Goal: Information Seeking & Learning: Find specific fact

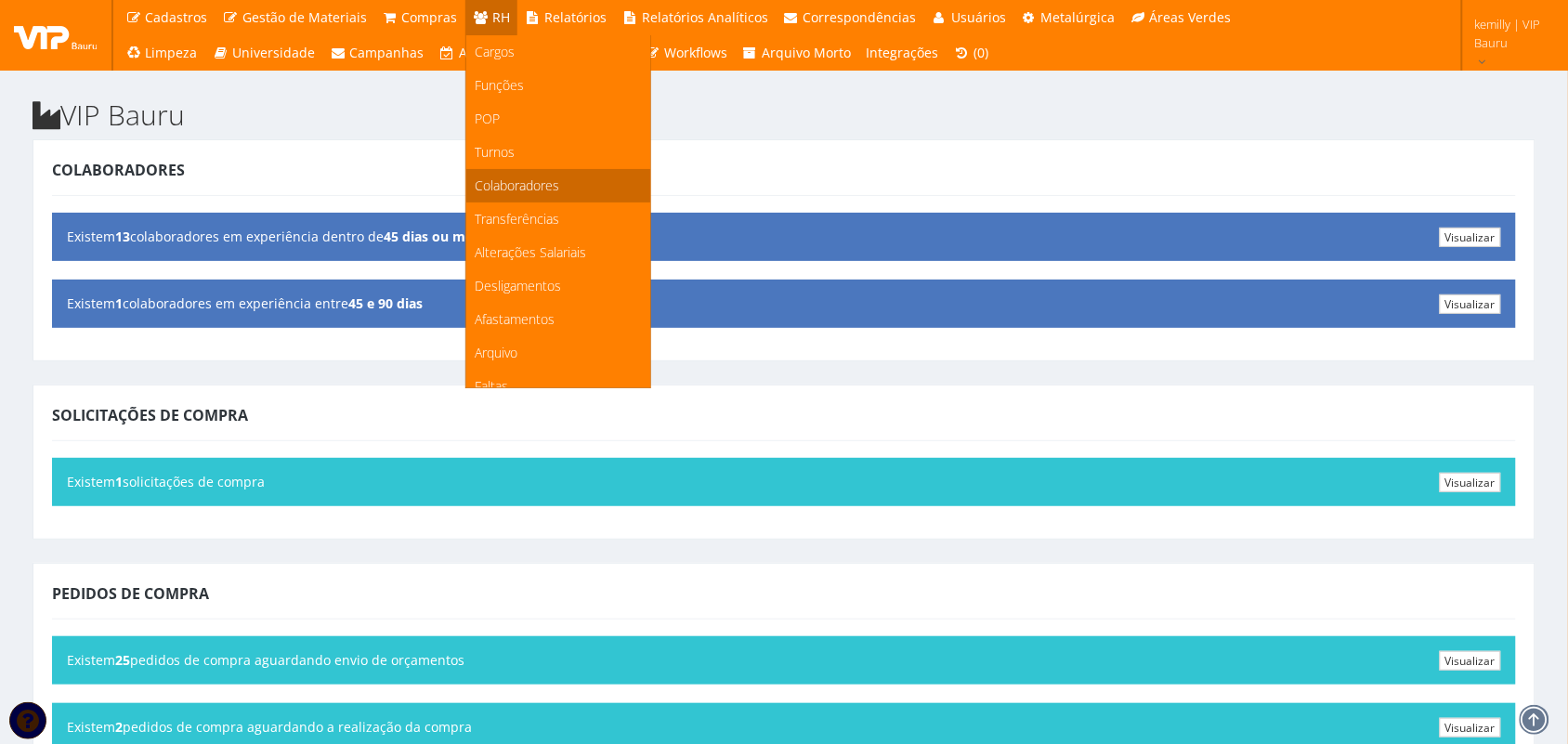
click at [511, 182] on span "Colaboradores" at bounding box center [518, 185] width 85 height 18
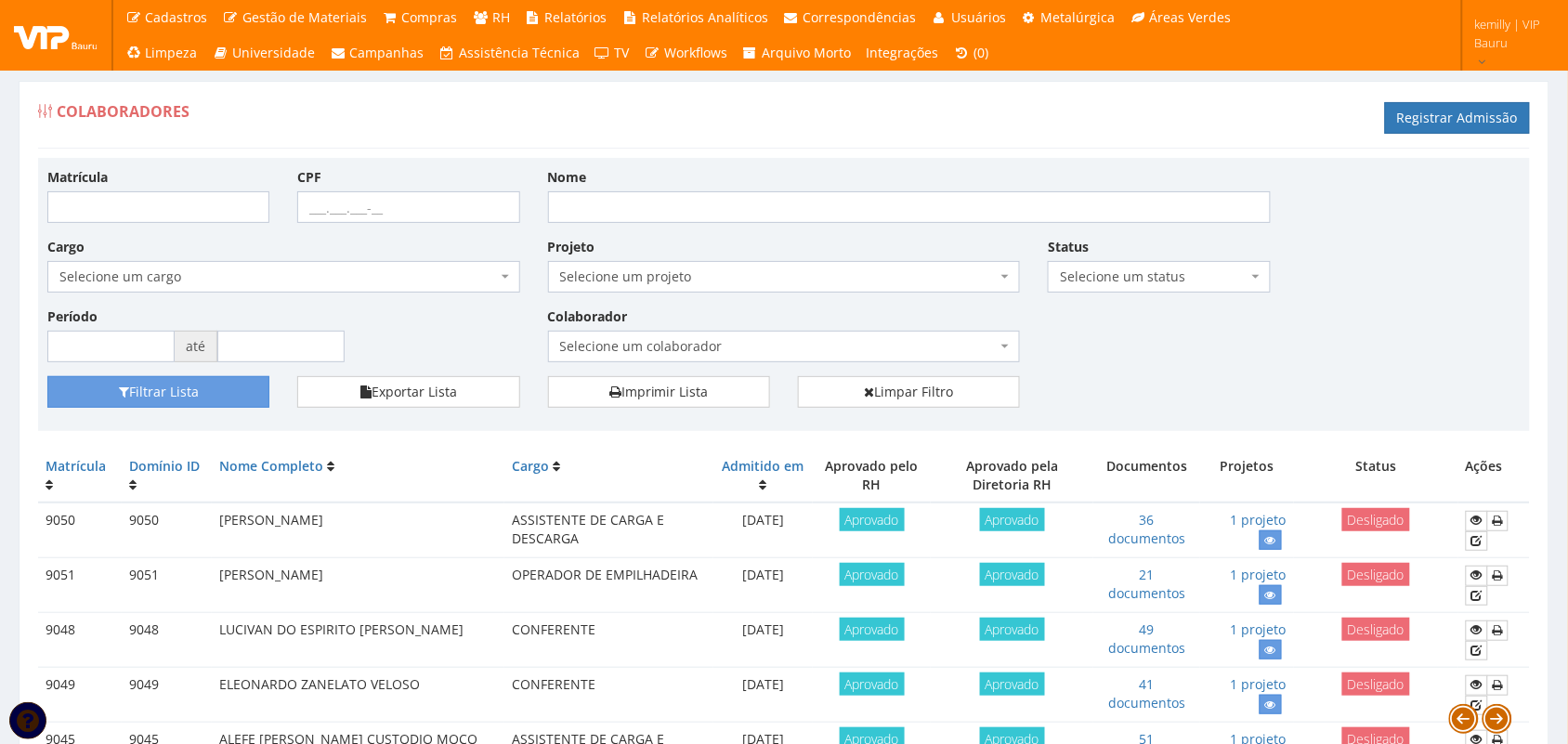
drag, startPoint x: 1538, startPoint y: 389, endPoint x: 1540, endPoint y: 399, distance: 10.2
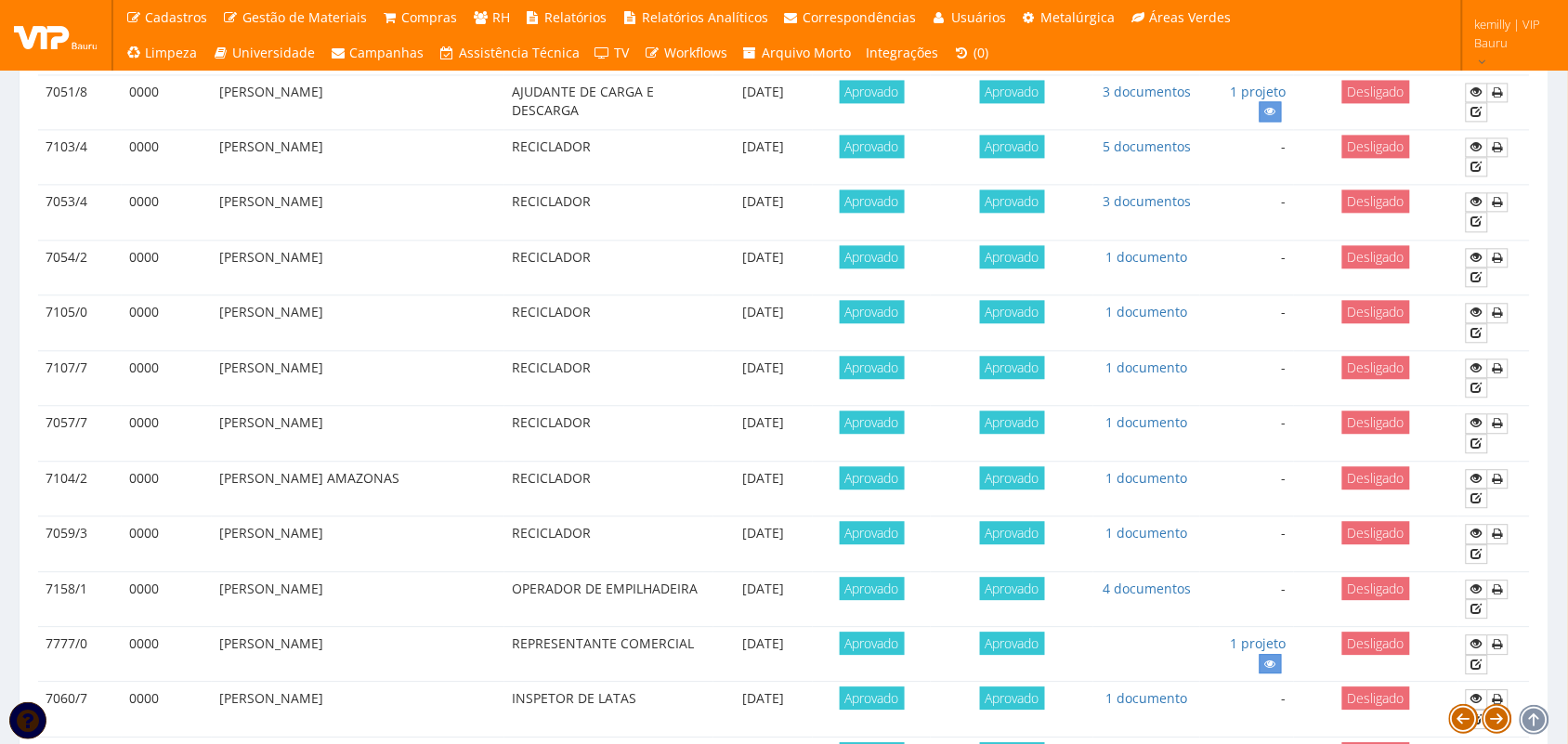
scroll to position [1597, 0]
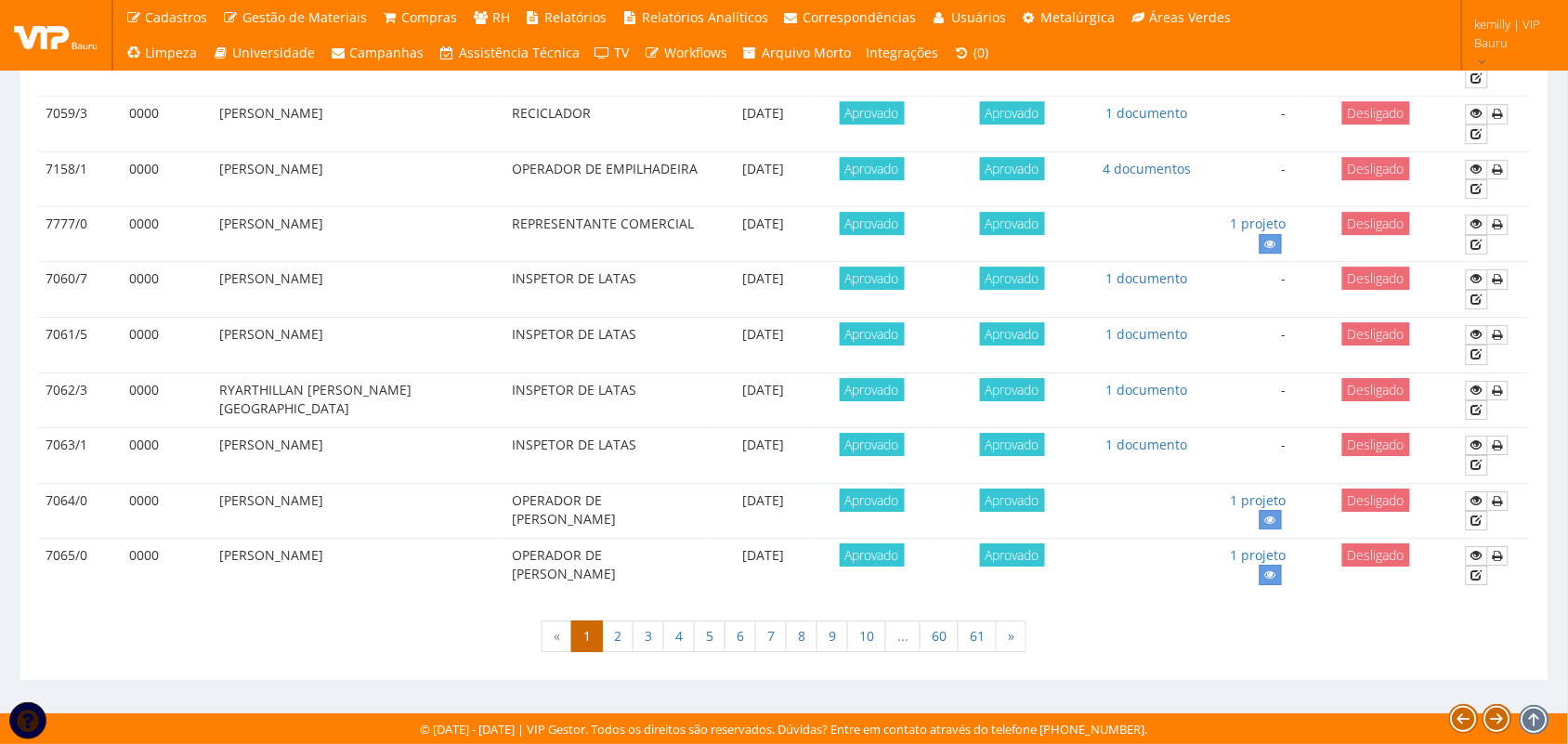
drag, startPoint x: 939, startPoint y: 660, endPoint x: 915, endPoint y: 561, distance: 101.9
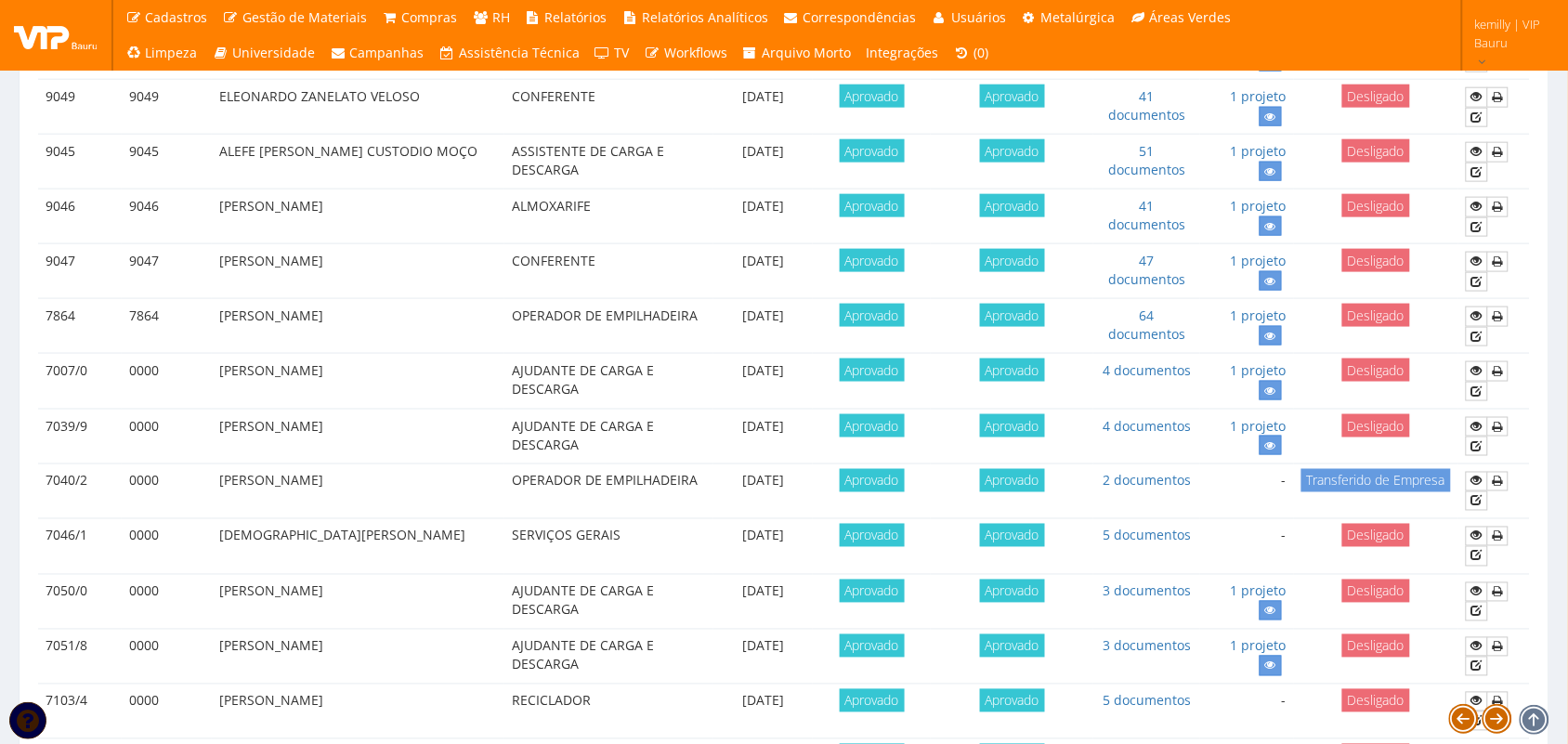
scroll to position [0, 0]
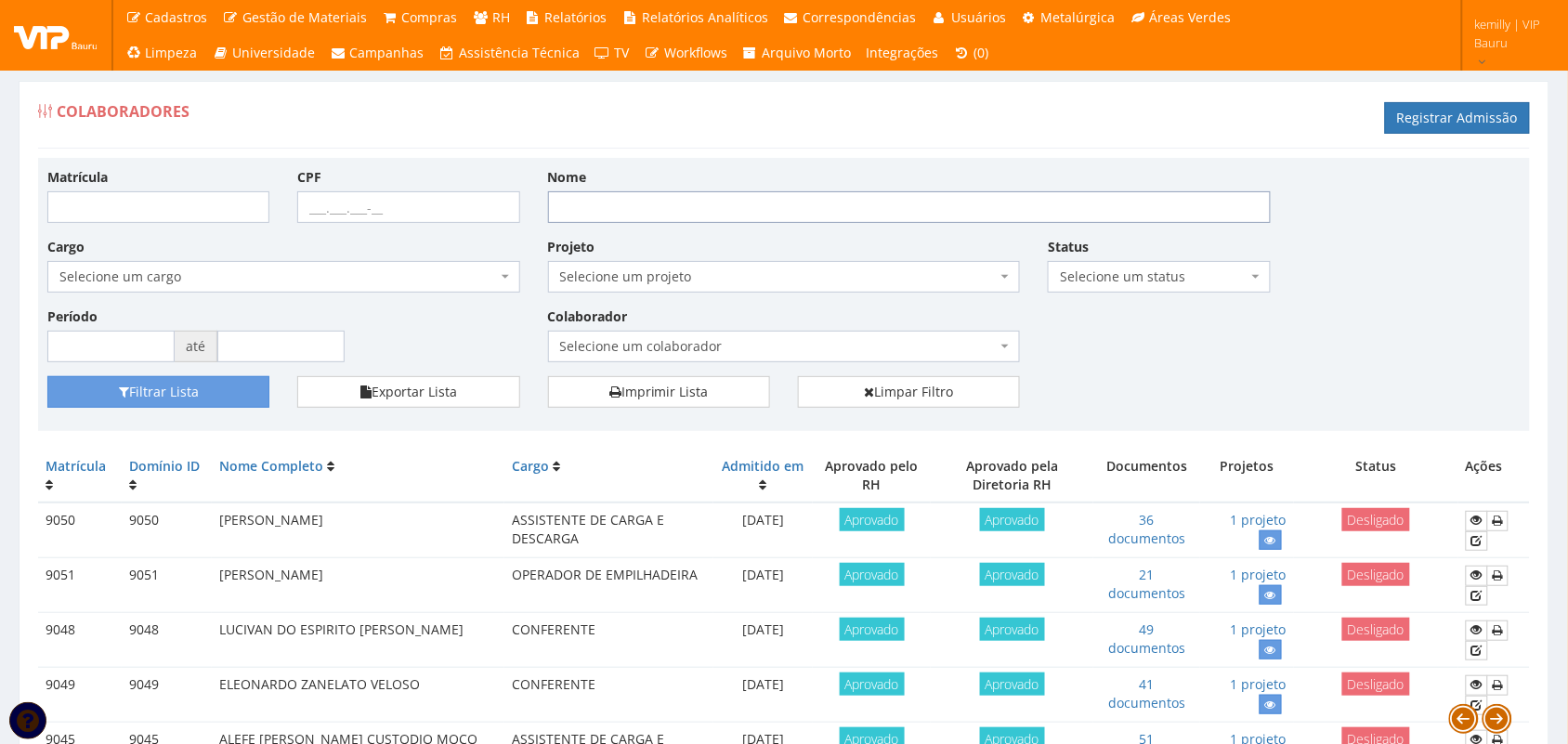
click at [773, 198] on input "Nome" at bounding box center [910, 208] width 723 height 32
type input "WESLEY"
click at [232, 395] on button "Filtrar Lista" at bounding box center [158, 393] width 222 height 32
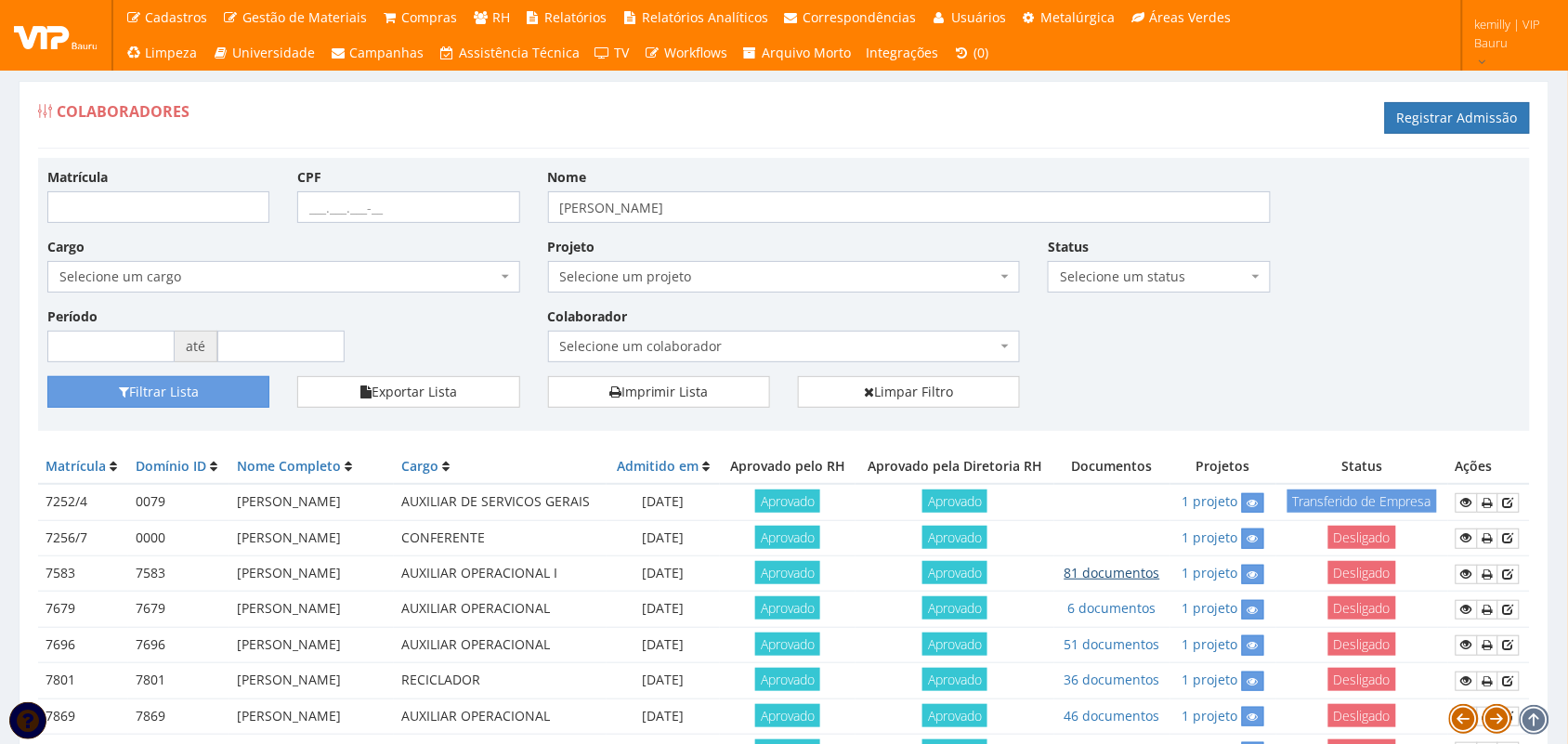
click at [1161, 581] on link "81 documentos" at bounding box center [1113, 573] width 96 height 18
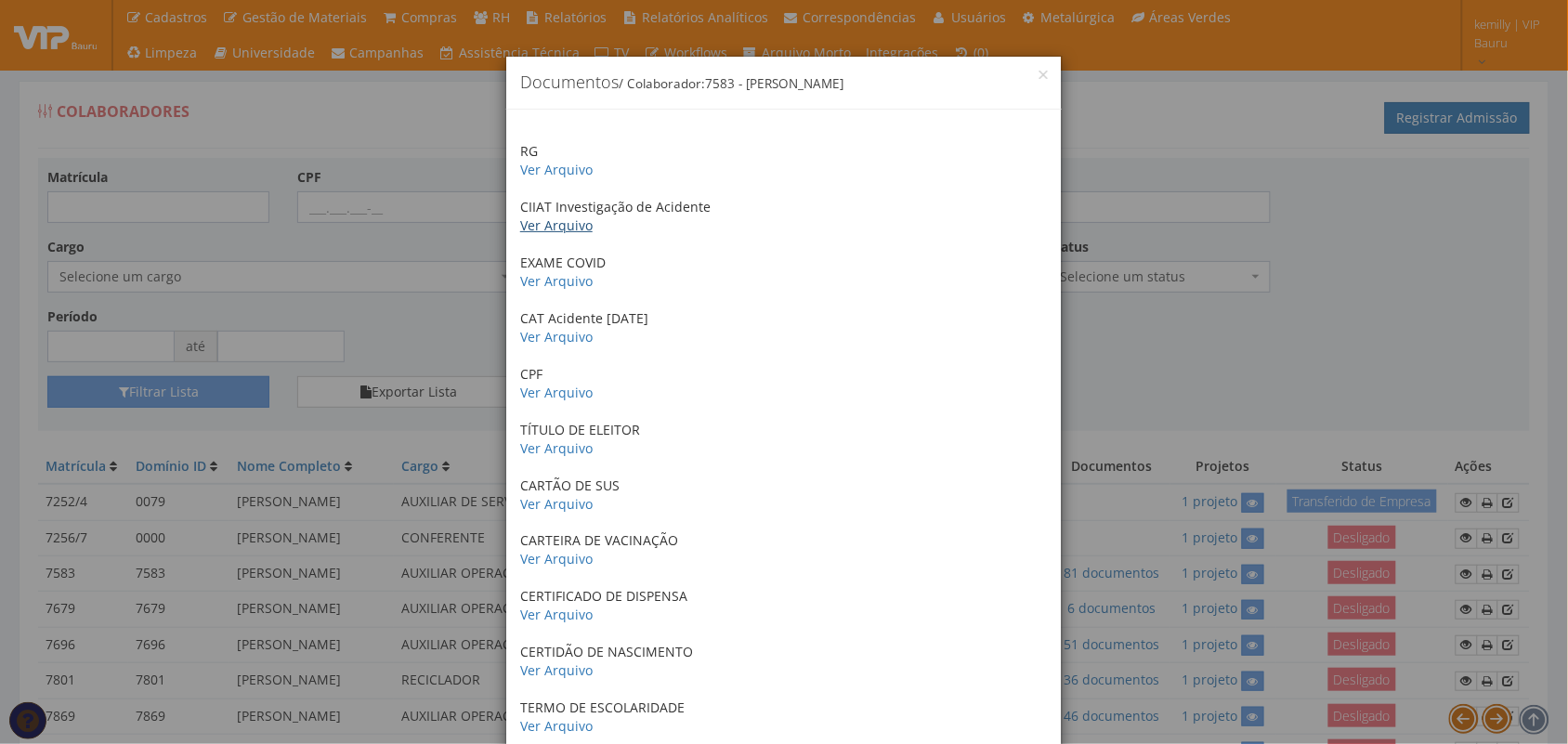
click at [560, 230] on link "Ver Arquivo" at bounding box center [556, 225] width 72 height 18
click at [546, 337] on link "Ver Arquivo" at bounding box center [556, 336] width 72 height 18
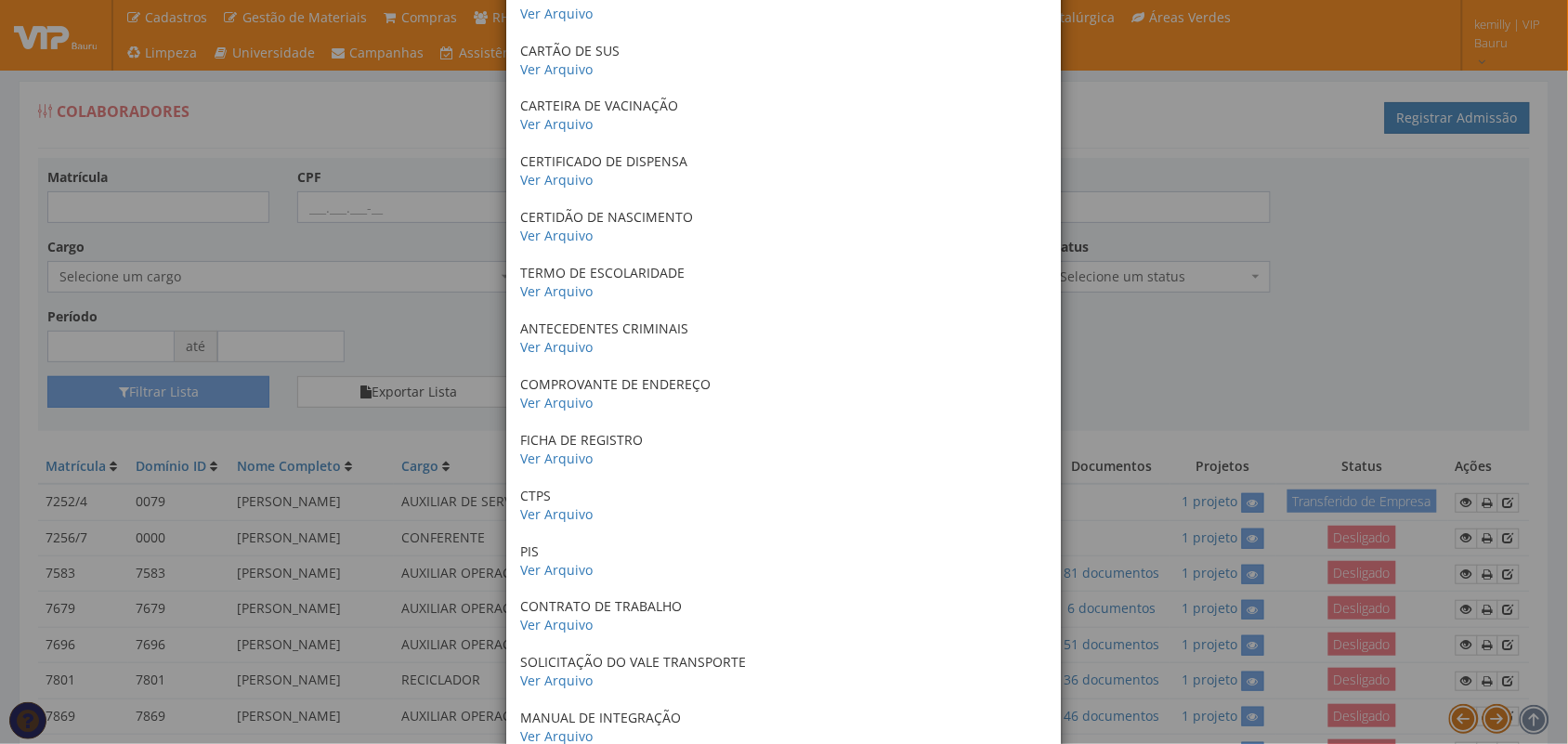
scroll to position [581, 0]
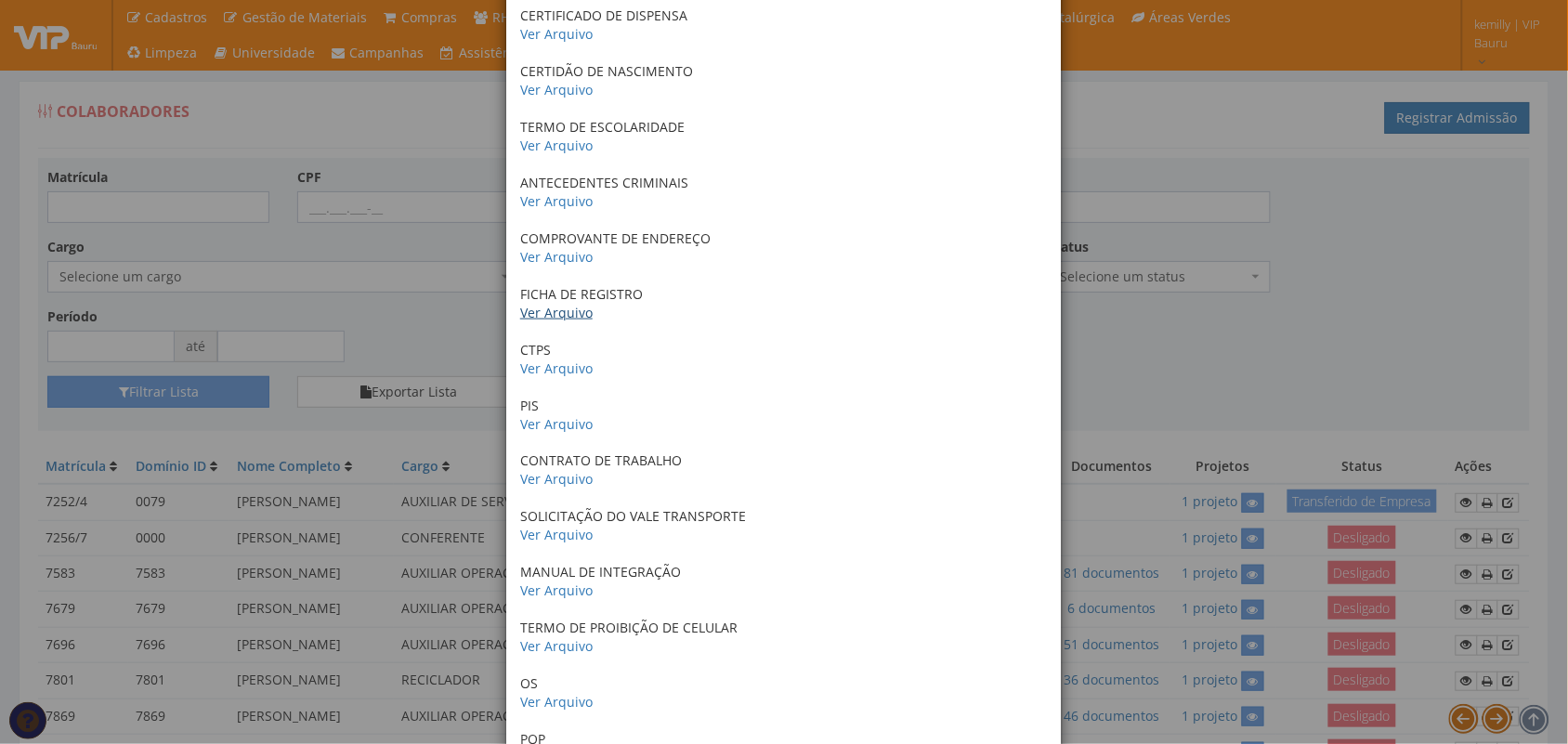
click at [535, 317] on link "Ver Arquivo" at bounding box center [556, 313] width 72 height 18
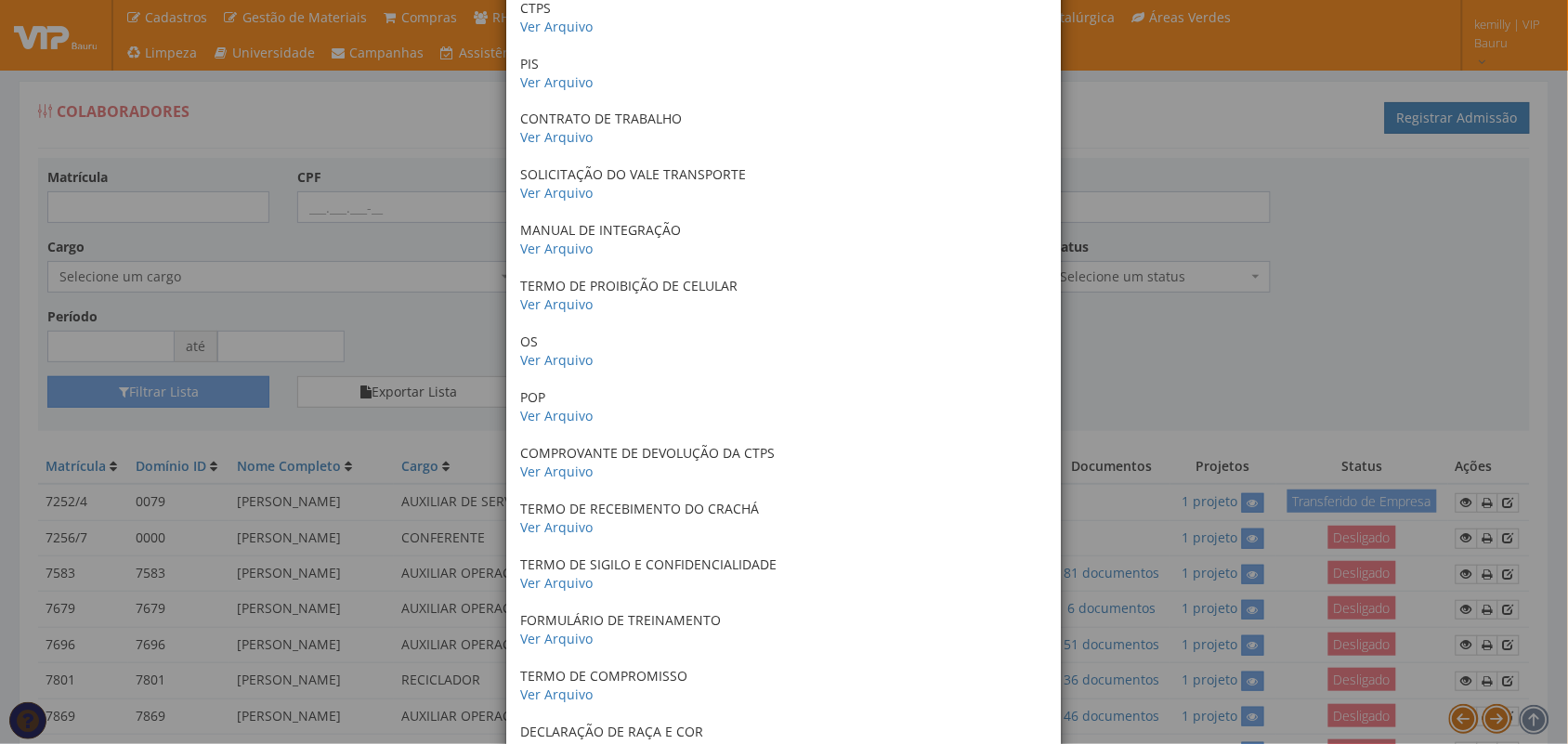
scroll to position [929, 0]
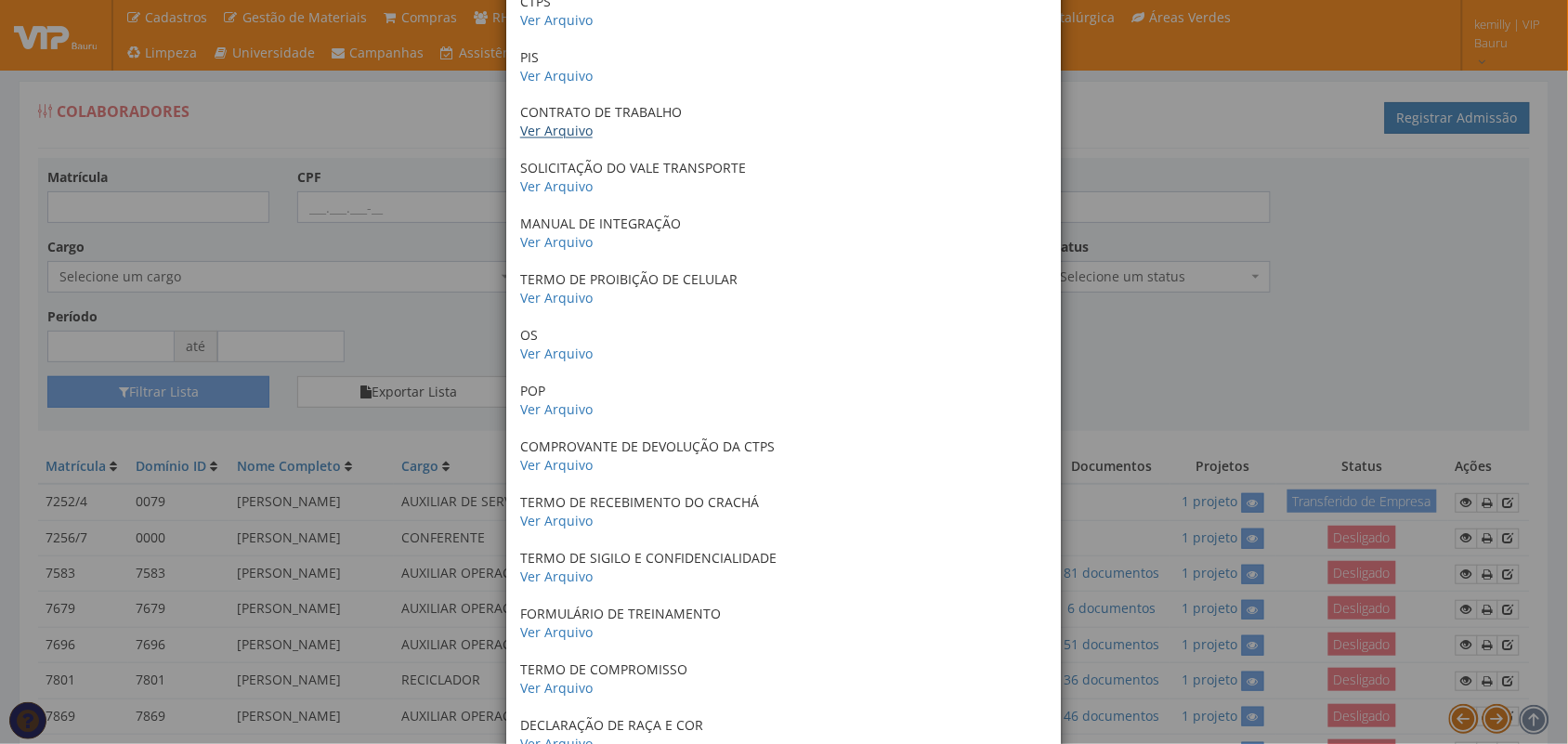
click at [541, 139] on link "Ver Arquivo" at bounding box center [556, 132] width 72 height 18
click at [545, 187] on link "Ver Arquivo" at bounding box center [556, 187] width 72 height 18
click at [546, 239] on link "Ver Arquivo" at bounding box center [556, 242] width 72 height 18
click at [556, 304] on link "Ver Arquivo" at bounding box center [556, 299] width 72 height 18
click at [553, 351] on link "Ver Arquivo" at bounding box center [556, 354] width 72 height 18
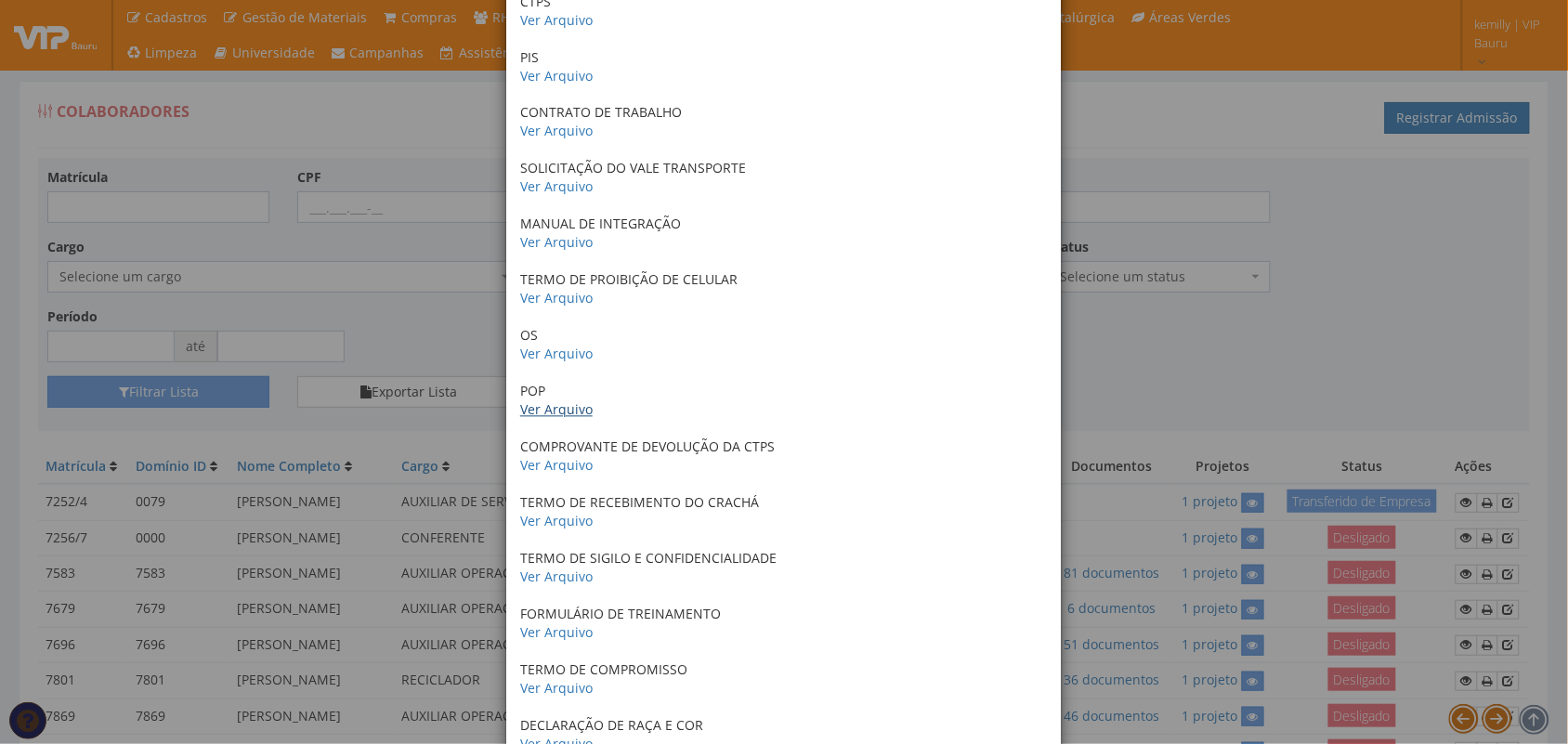
click at [558, 413] on link "Ver Arquivo" at bounding box center [556, 410] width 72 height 18
click at [546, 468] on link "Ver Arquivo" at bounding box center [556, 466] width 72 height 18
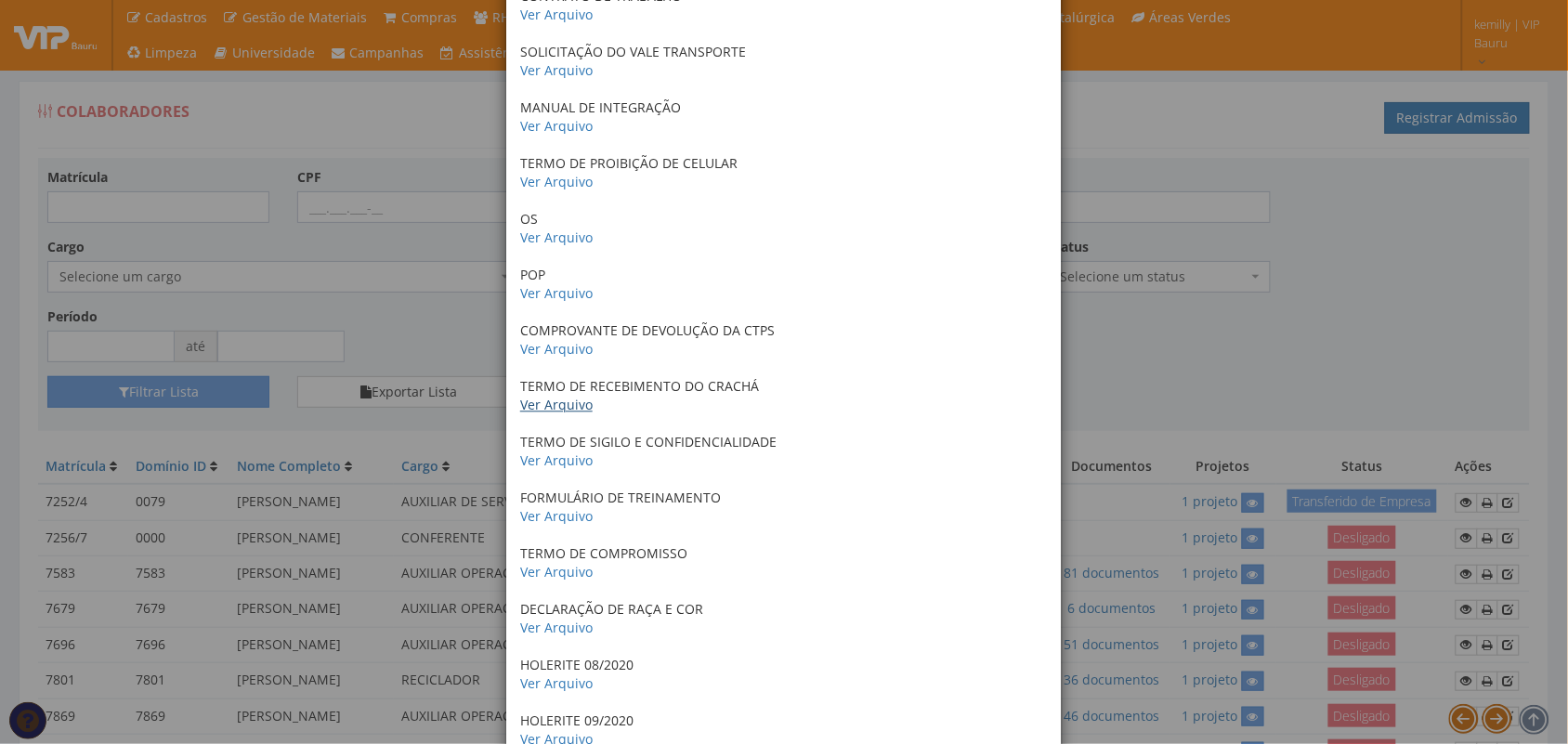
click at [563, 399] on link "Ver Arquivo" at bounding box center [556, 405] width 72 height 18
click at [558, 468] on link "Ver Arquivo" at bounding box center [556, 461] width 72 height 18
click at [555, 516] on link "Ver Arquivo" at bounding box center [556, 517] width 72 height 18
click at [535, 564] on p "TERMO DE COMPROMISSO Ver Arquivo" at bounding box center [784, 565] width 528 height 38
click at [528, 573] on link "Ver Arquivo" at bounding box center [556, 573] width 72 height 18
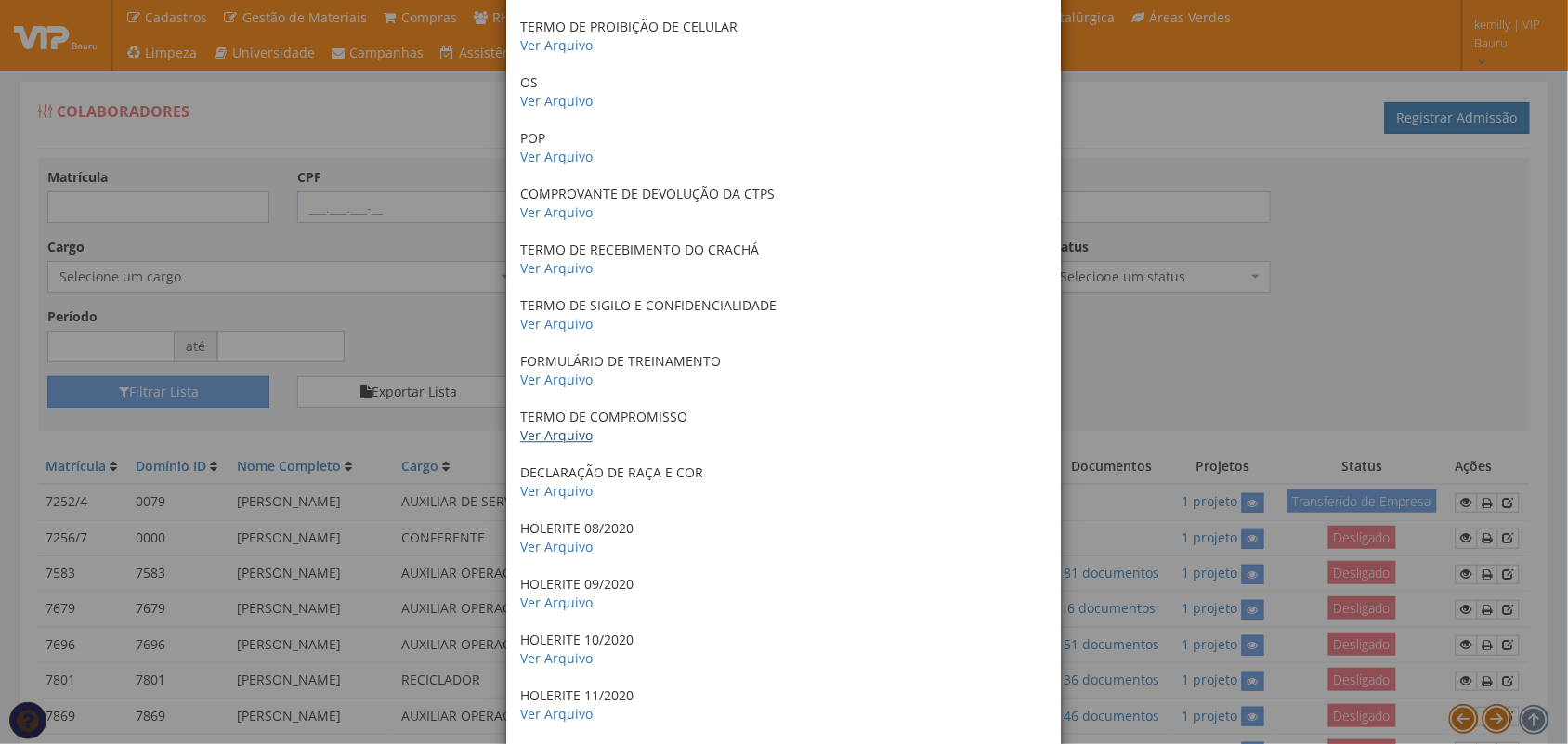
scroll to position [1278, 0]
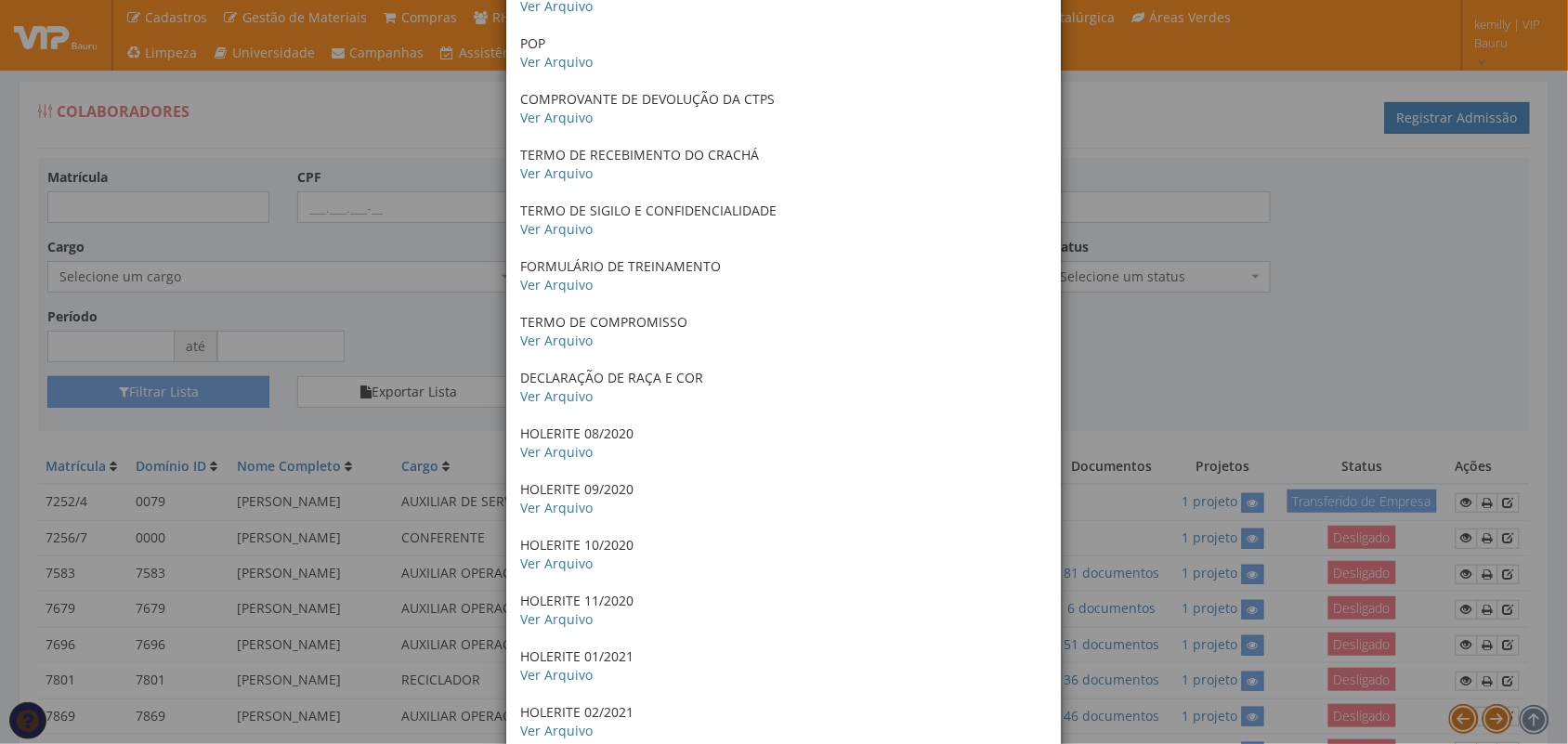
click at [539, 402] on link "Ver Arquivo" at bounding box center [556, 396] width 72 height 18
click at [551, 457] on link "Ver Arquivo" at bounding box center [556, 452] width 72 height 18
click at [556, 495] on p "HOLERITE 09/2020 Ver Arquivo" at bounding box center [784, 499] width 528 height 38
click at [549, 507] on link "Ver Arquivo" at bounding box center [556, 507] width 72 height 18
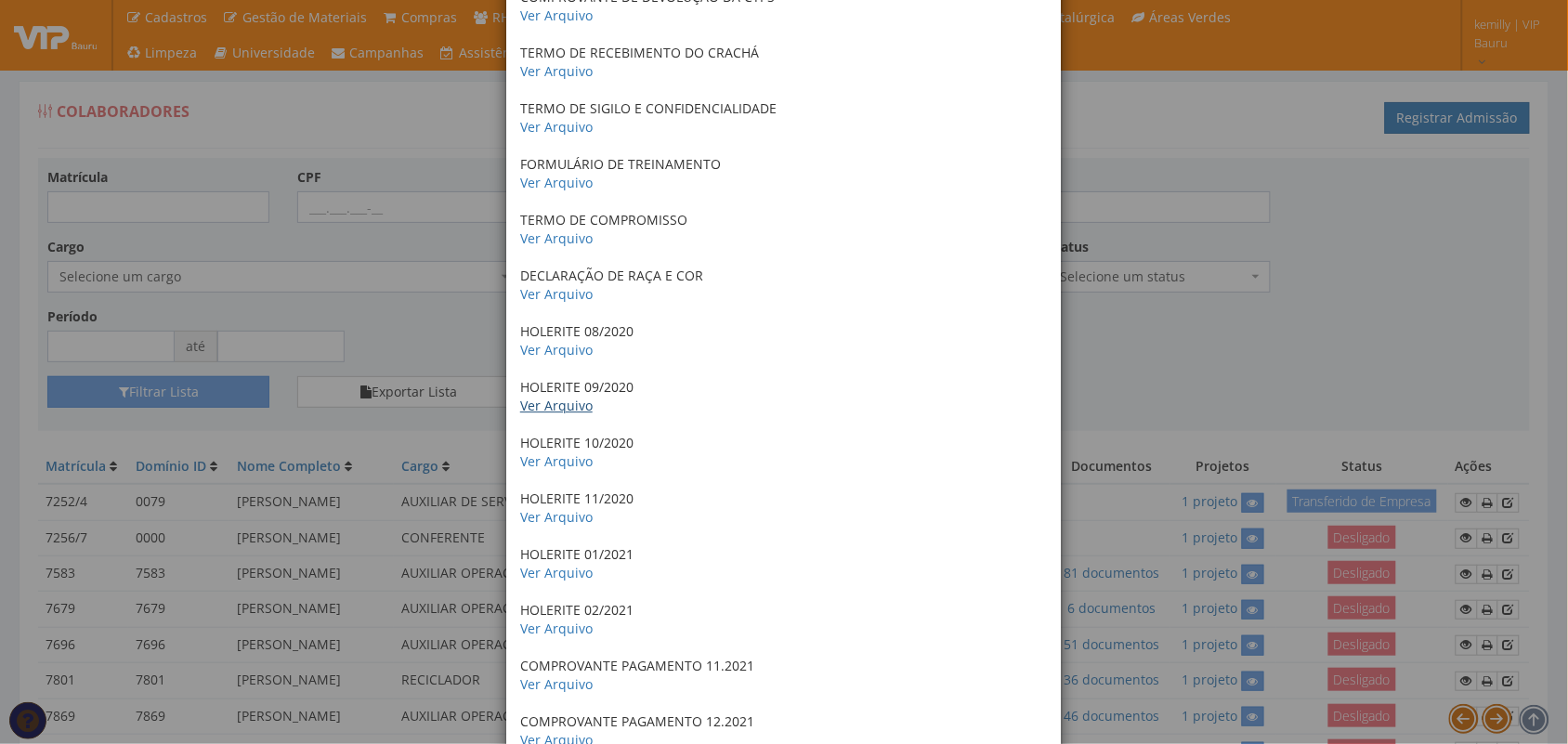
scroll to position [1511, 0]
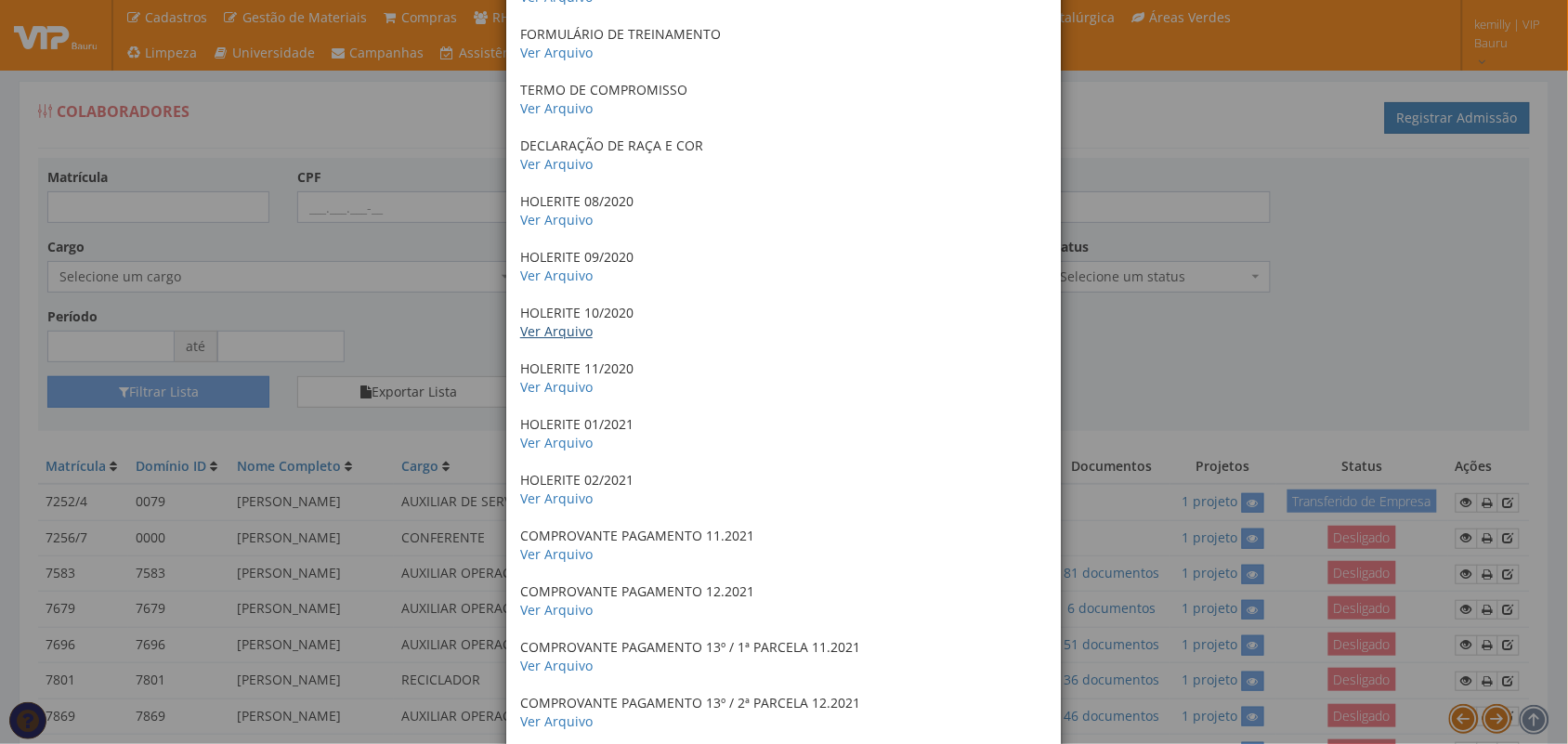
click at [520, 336] on link "Ver Arquivo" at bounding box center [556, 331] width 72 height 18
click at [536, 396] on p "HOLERITE 11/2020 Ver Arquivo" at bounding box center [784, 379] width 528 height 38
click at [536, 388] on link "Ver Arquivo" at bounding box center [556, 387] width 72 height 18
click at [565, 440] on link "Ver Arquivo" at bounding box center [556, 442] width 72 height 18
click at [553, 506] on link "Ver Arquivo" at bounding box center [556, 498] width 72 height 18
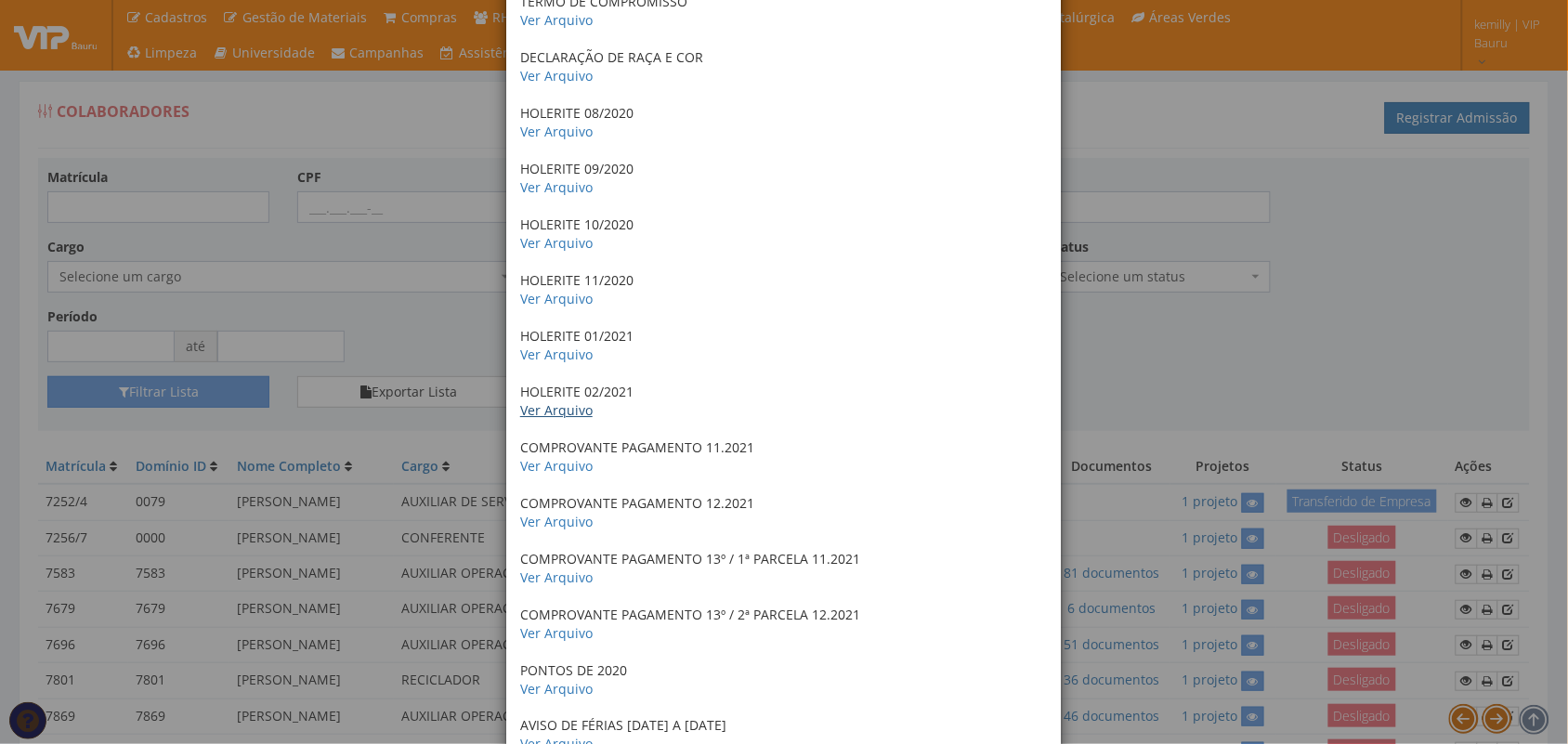
scroll to position [1743, 0]
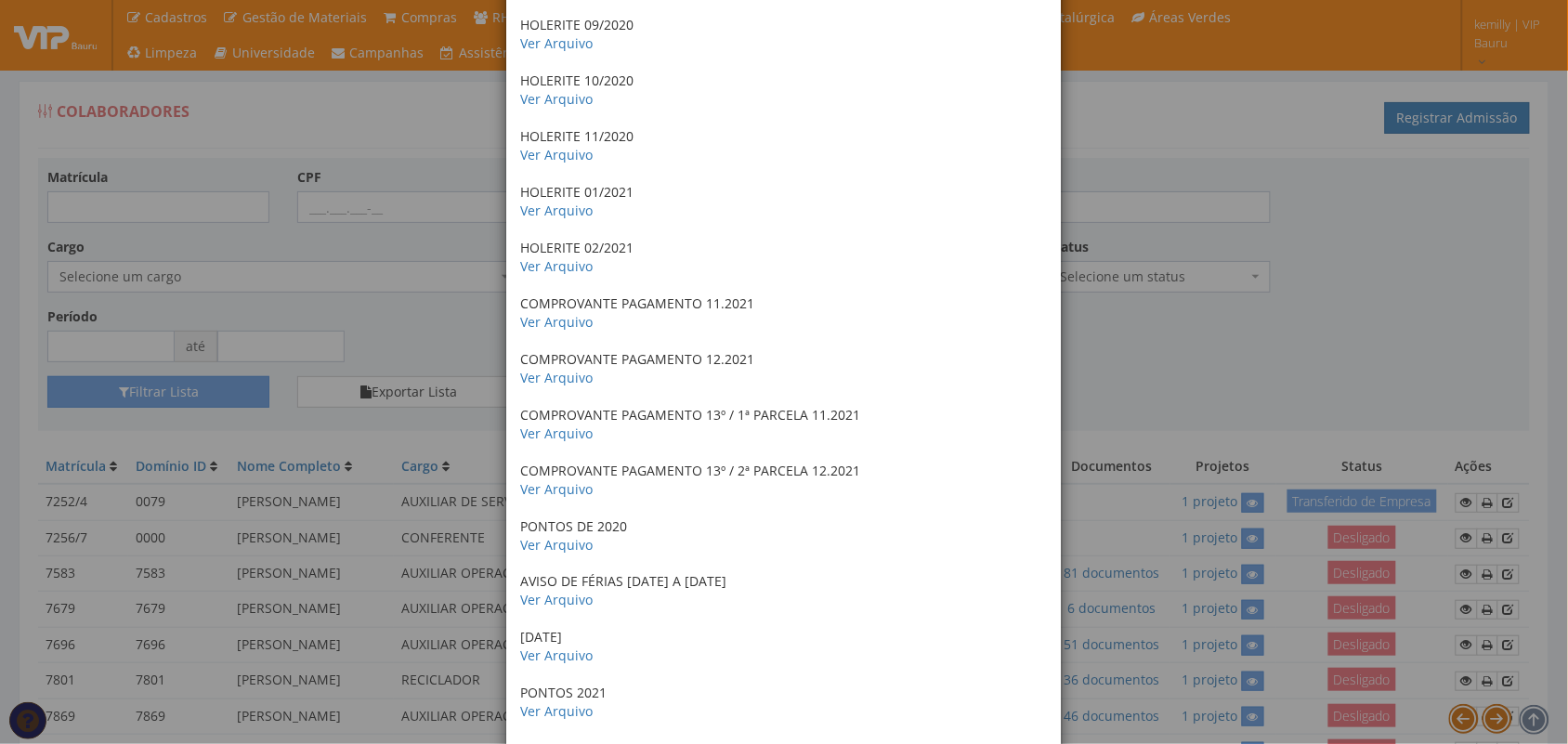
click at [527, 337] on div "RG Ver Arquivo CIIAT Investigação de Acidente Ver Arquivo EXAME COVID Ver Arqui…" at bounding box center [784, 647] width 556 height 4561
click at [527, 333] on div "RG Ver Arquivo CIIAT Investigação de Acidente Ver Arquivo EXAME COVID Ver Arqui…" at bounding box center [784, 647] width 556 height 4561
click at [532, 321] on link "Ver Arquivo" at bounding box center [556, 321] width 72 height 18
click at [541, 384] on link "Ver Arquivo" at bounding box center [556, 378] width 72 height 18
click at [530, 440] on link "Ver Arquivo" at bounding box center [556, 433] width 72 height 18
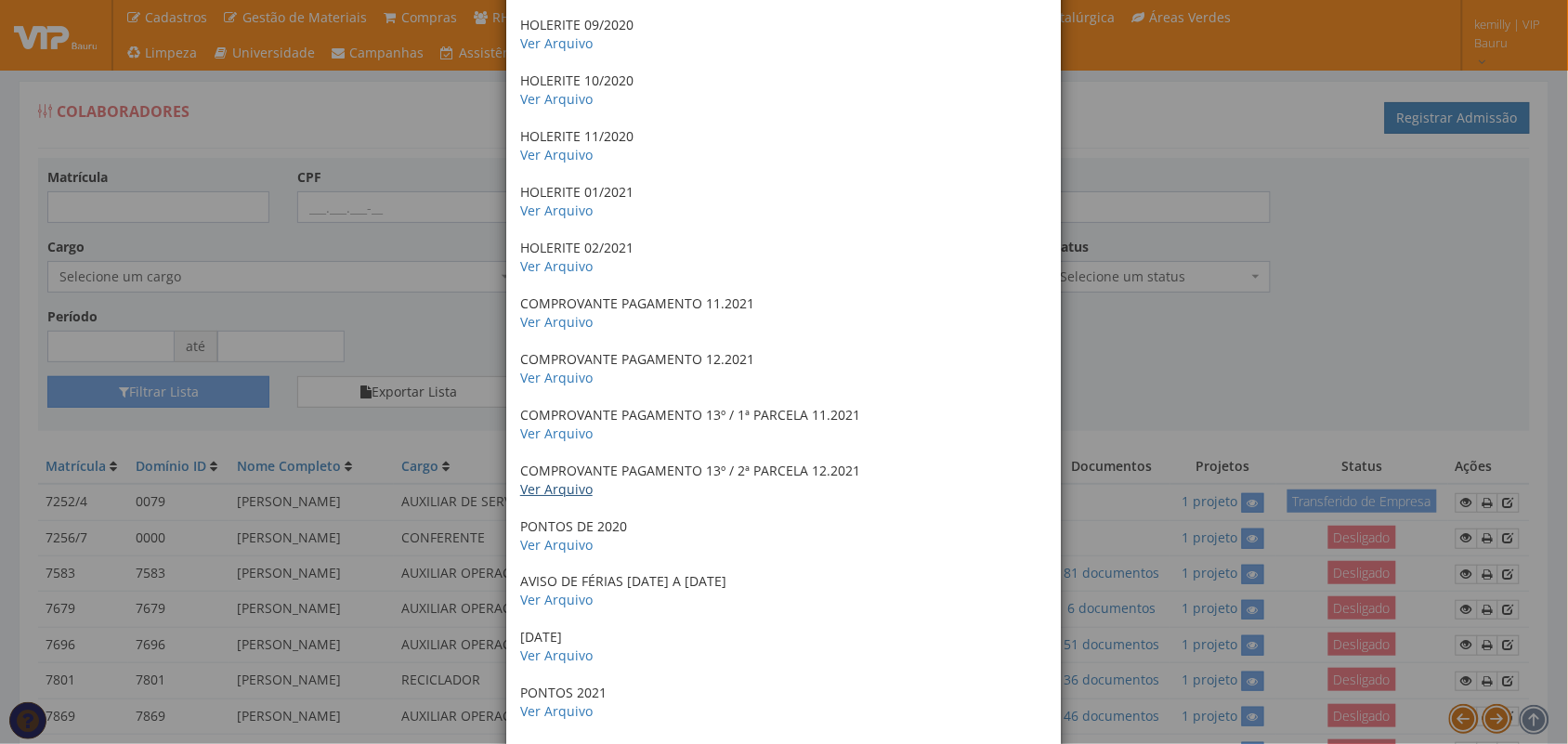
click at [563, 494] on link "Ver Arquivo" at bounding box center [556, 488] width 72 height 18
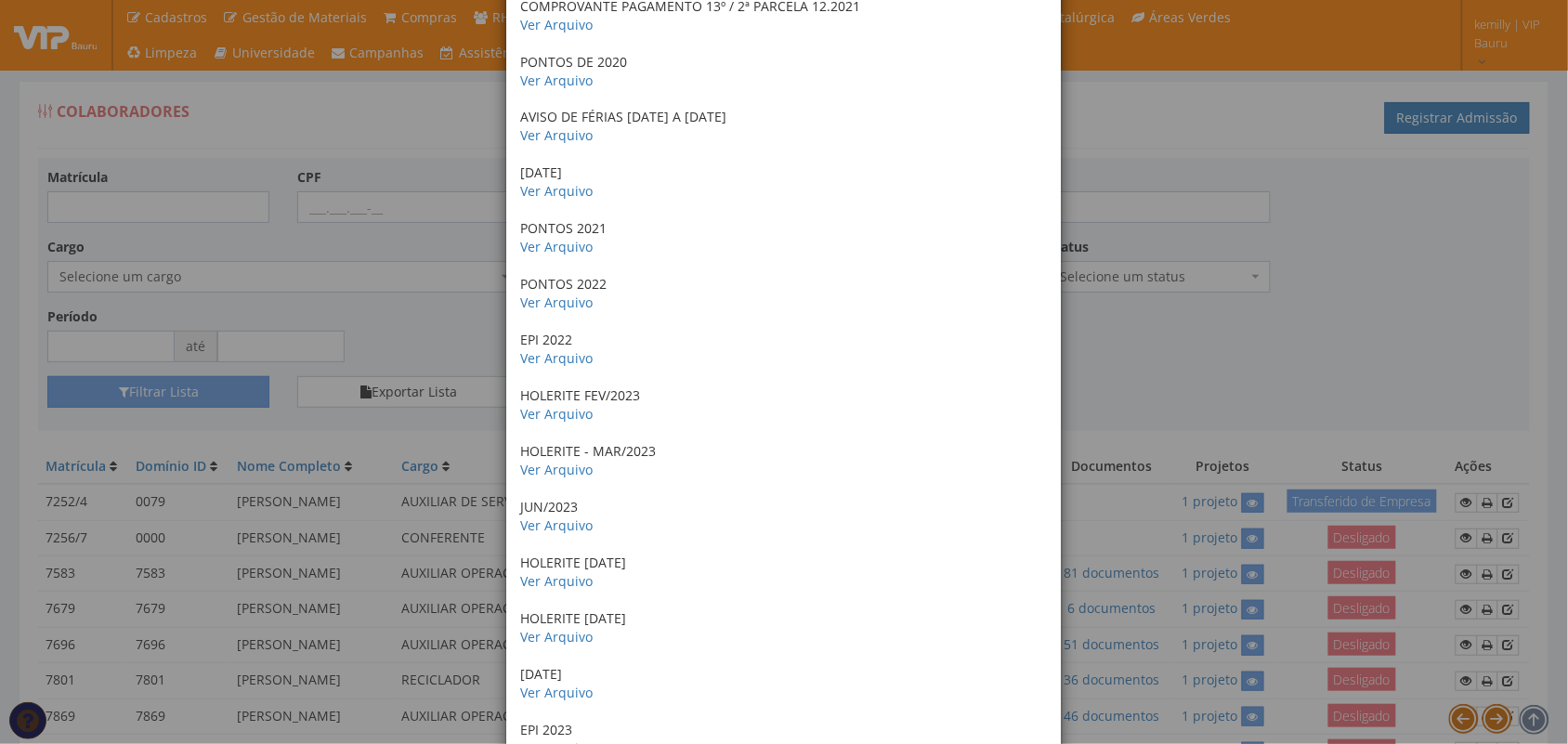
click at [546, 90] on p "PONTOS DE 2020 Ver Arquivo" at bounding box center [784, 71] width 528 height 38
click at [560, 82] on link "Ver Arquivo" at bounding box center [556, 80] width 72 height 18
click at [549, 139] on link "Ver Arquivo" at bounding box center [556, 135] width 72 height 18
click at [540, 196] on link "Ver Arquivo" at bounding box center [556, 191] width 72 height 18
click at [563, 254] on link "Ver Arquivo" at bounding box center [556, 246] width 72 height 18
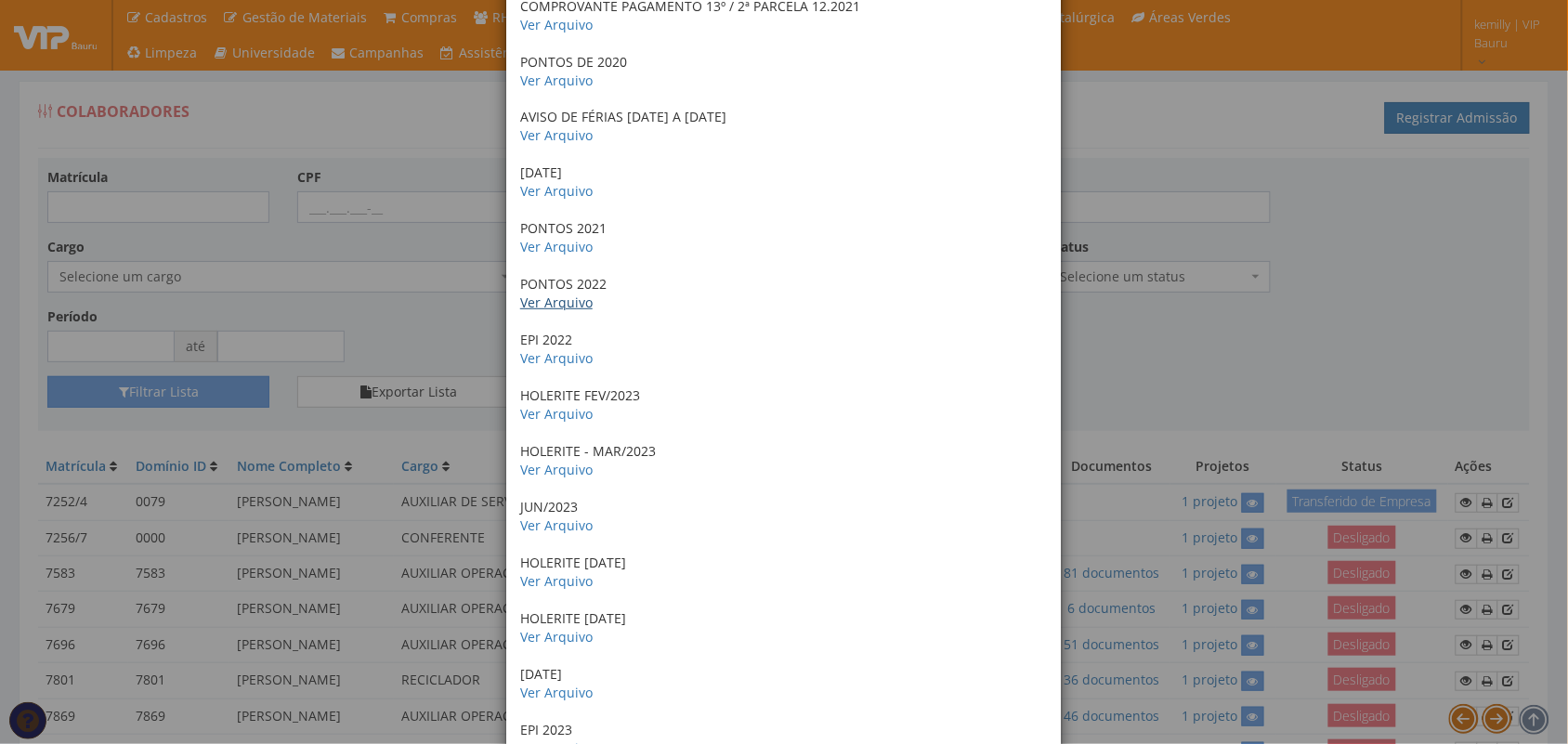
click at [554, 301] on link "Ver Arquivo" at bounding box center [556, 302] width 72 height 18
click at [556, 365] on link "Ver Arquivo" at bounding box center [556, 358] width 72 height 18
click at [545, 418] on link "Ver Arquivo" at bounding box center [556, 413] width 72 height 18
click at [553, 479] on p "HOLERITE - MAR/2023 Ver Arquivo" at bounding box center [784, 461] width 528 height 38
click at [553, 474] on link "Ver Arquivo" at bounding box center [556, 470] width 72 height 18
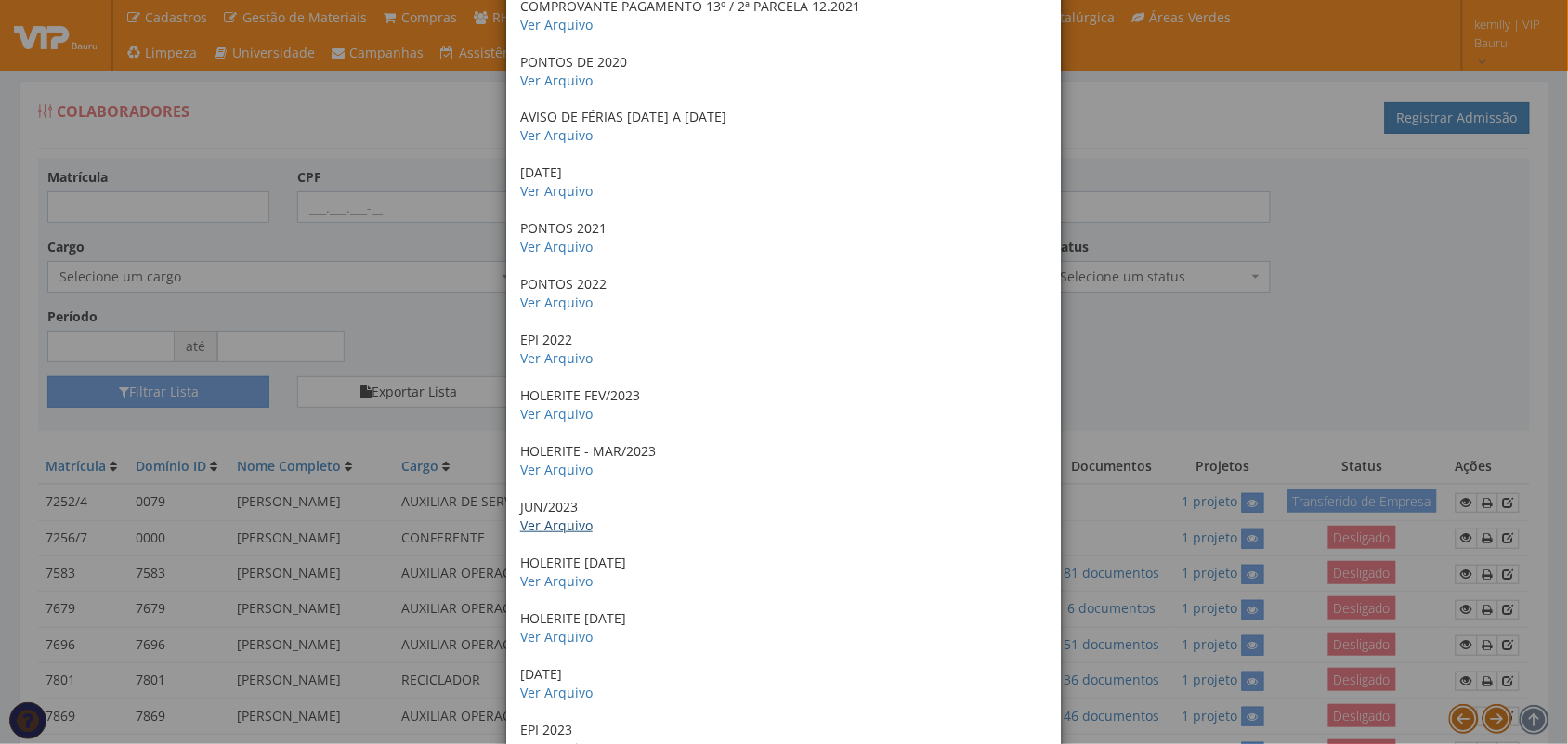
click at [540, 535] on link "Ver Arquivo" at bounding box center [556, 525] width 72 height 18
click at [562, 582] on link "Ver Arquivo" at bounding box center [556, 581] width 72 height 18
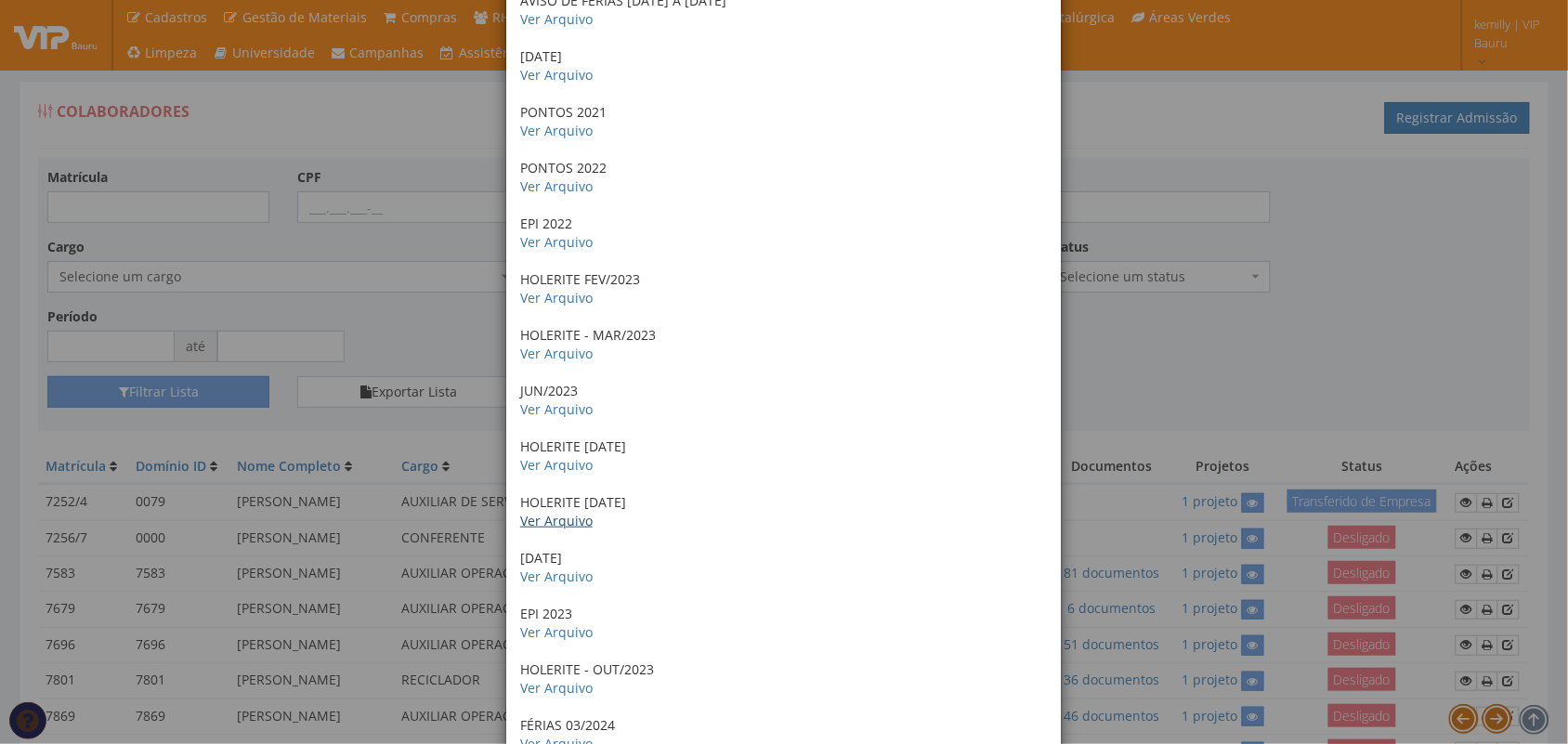
click at [530, 530] on link "Ver Arquivo" at bounding box center [556, 520] width 72 height 18
click at [558, 577] on link "Ver Arquivo" at bounding box center [556, 576] width 72 height 18
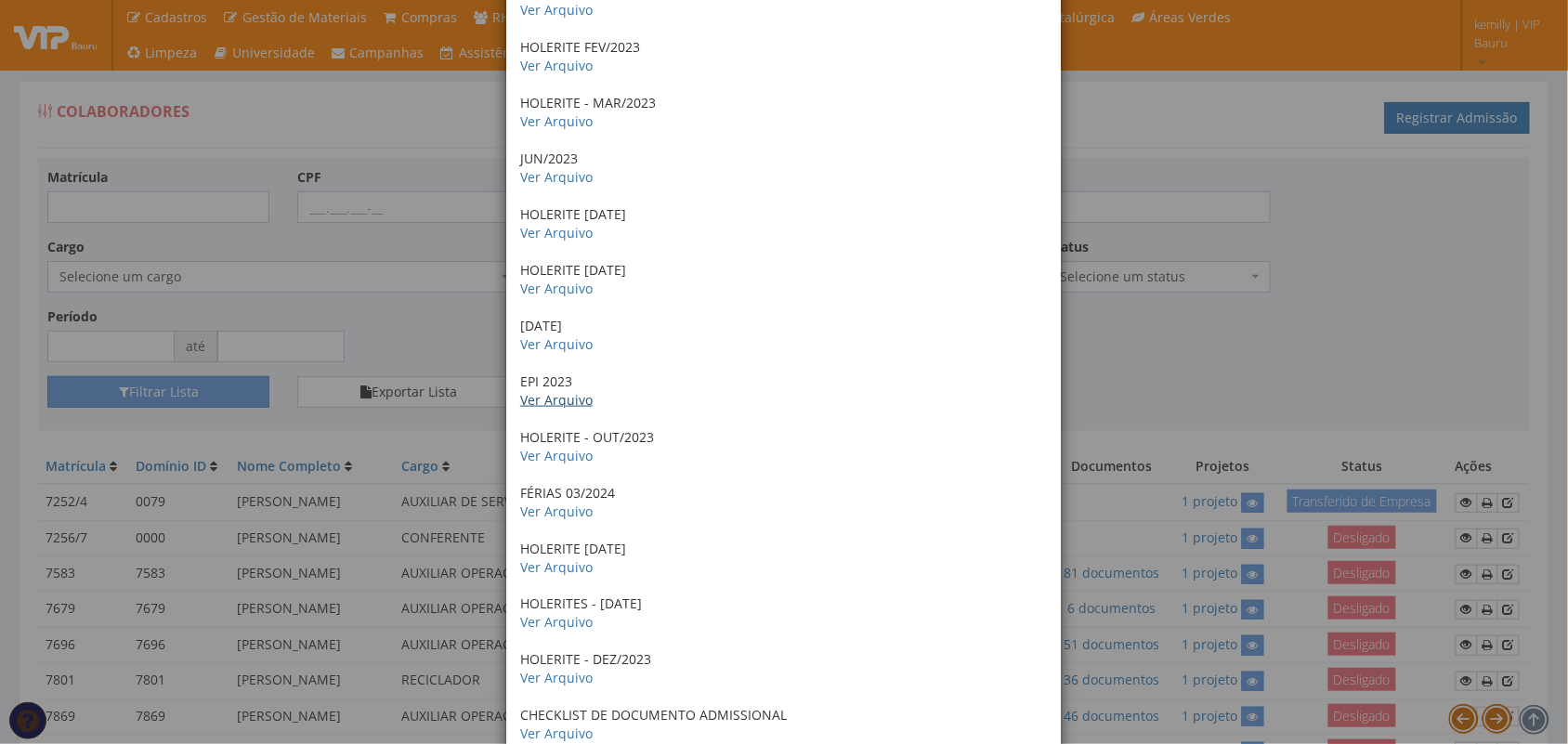
click at [560, 402] on link "Ver Arquivo" at bounding box center [556, 400] width 72 height 18
click at [539, 462] on link "Ver Arquivo" at bounding box center [556, 456] width 72 height 18
click at [544, 511] on link "Ver Arquivo" at bounding box center [556, 511] width 72 height 18
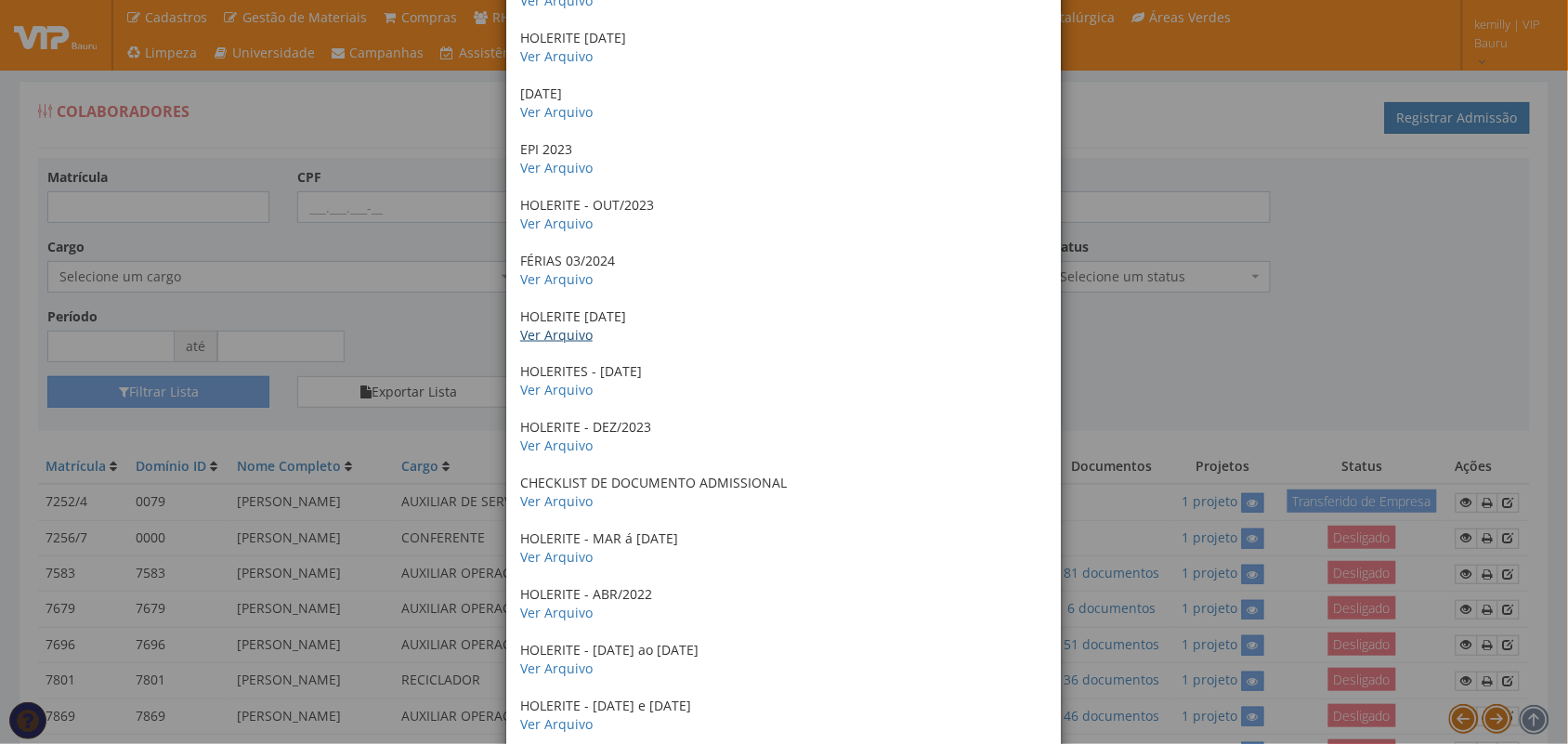
click at [549, 336] on link "Ver Arquivo" at bounding box center [556, 334] width 72 height 18
click at [549, 391] on link "Ver Arquivo" at bounding box center [556, 391] width 72 height 18
click at [559, 453] on link "Ver Arquivo" at bounding box center [556, 446] width 72 height 18
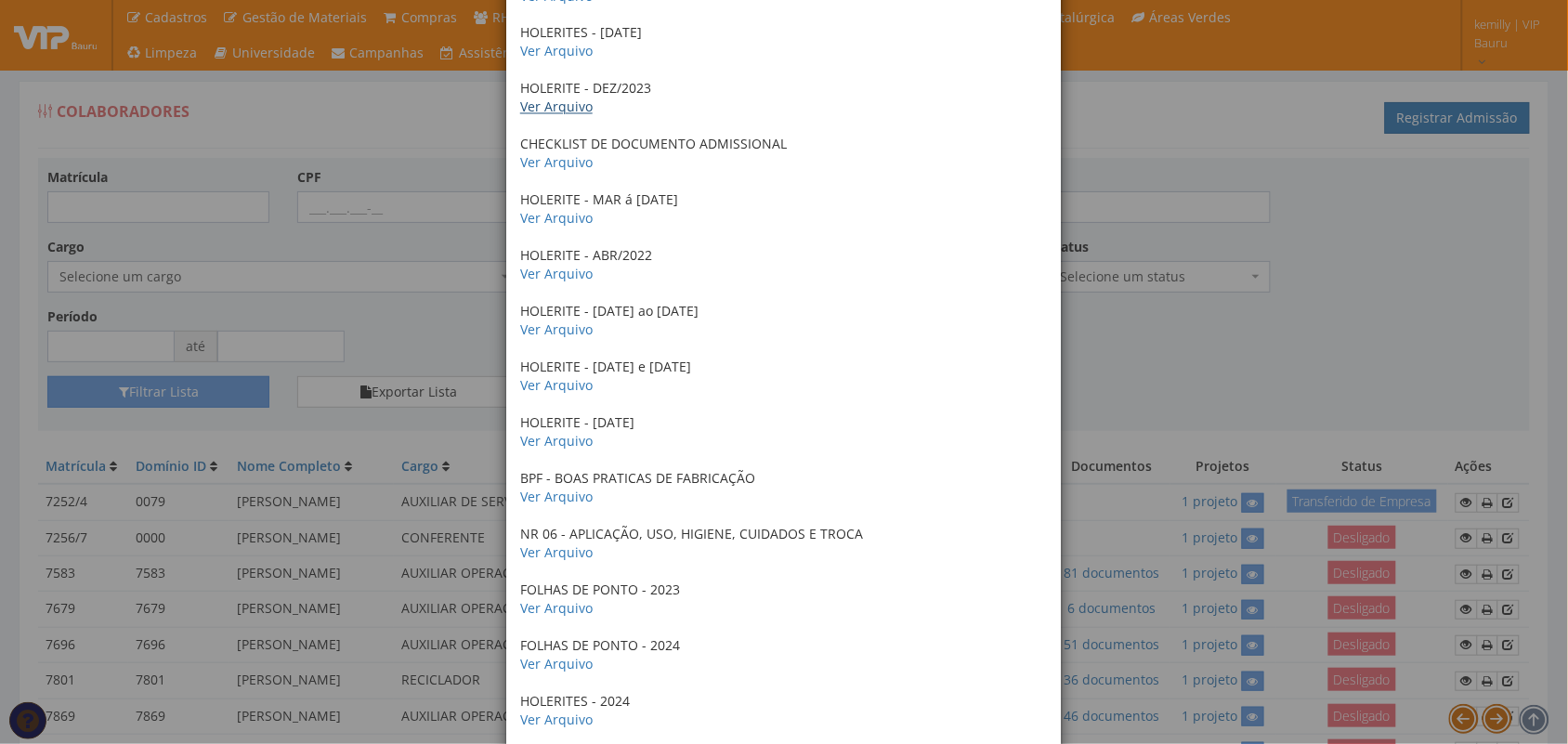
scroll to position [3137, 0]
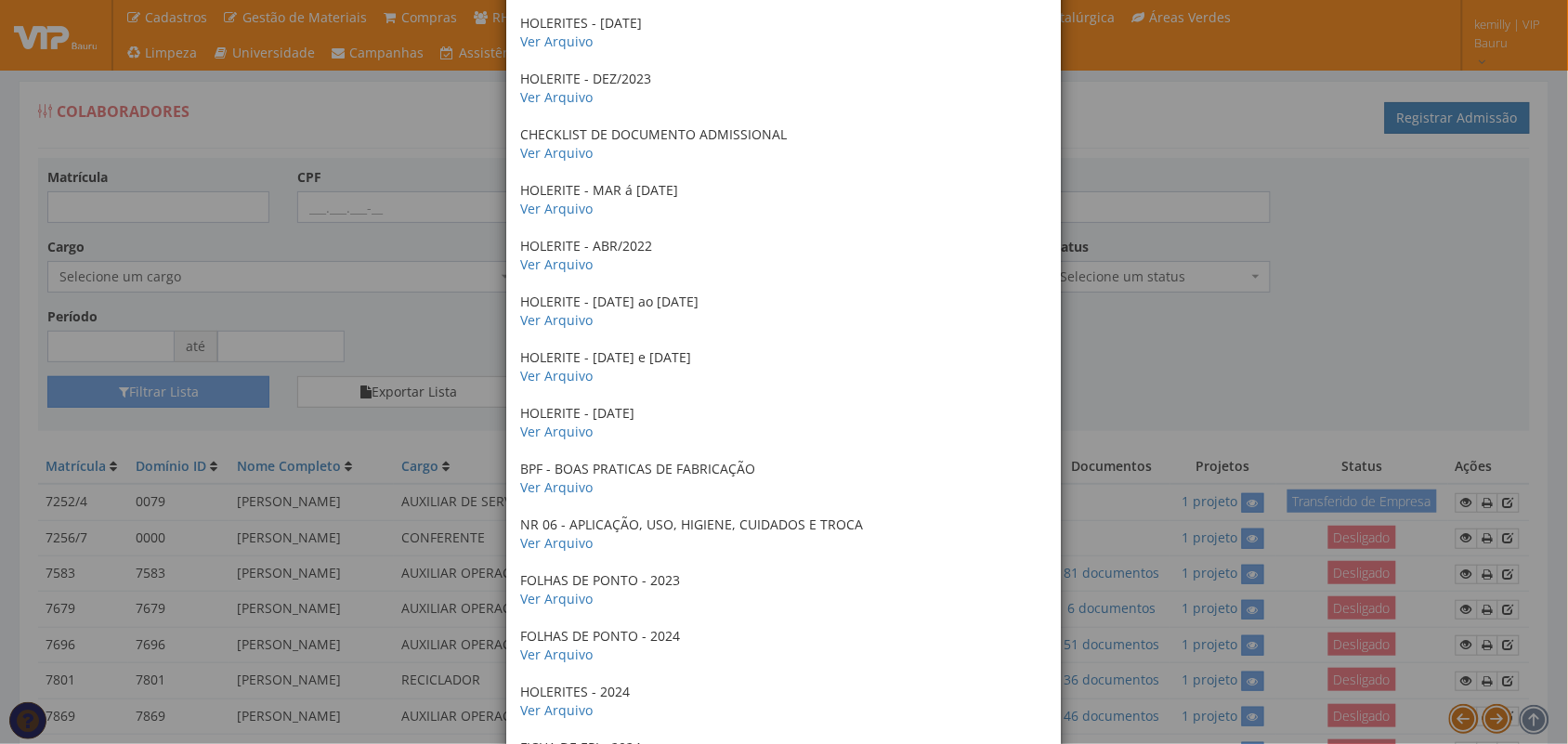
click at [553, 201] on p "HOLERITE - MAR á MAI 2021 Ver Arquivo" at bounding box center [784, 201] width 528 height 38
click at [549, 209] on link "Ver Arquivo" at bounding box center [556, 209] width 72 height 18
click at [528, 272] on link "Ver Arquivo" at bounding box center [556, 265] width 72 height 18
click at [537, 330] on link "Ver Arquivo" at bounding box center [556, 320] width 72 height 18
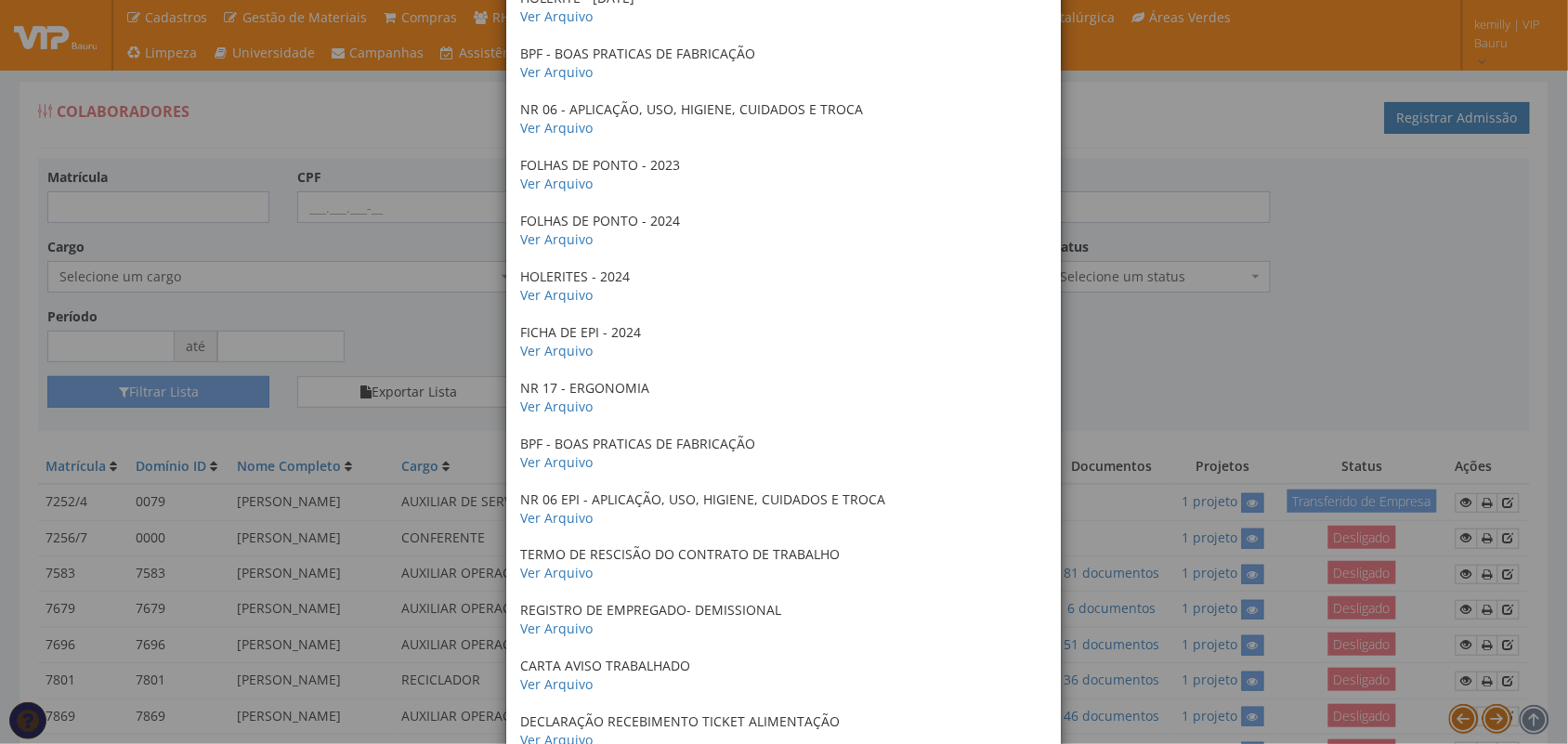
scroll to position [3321, 0]
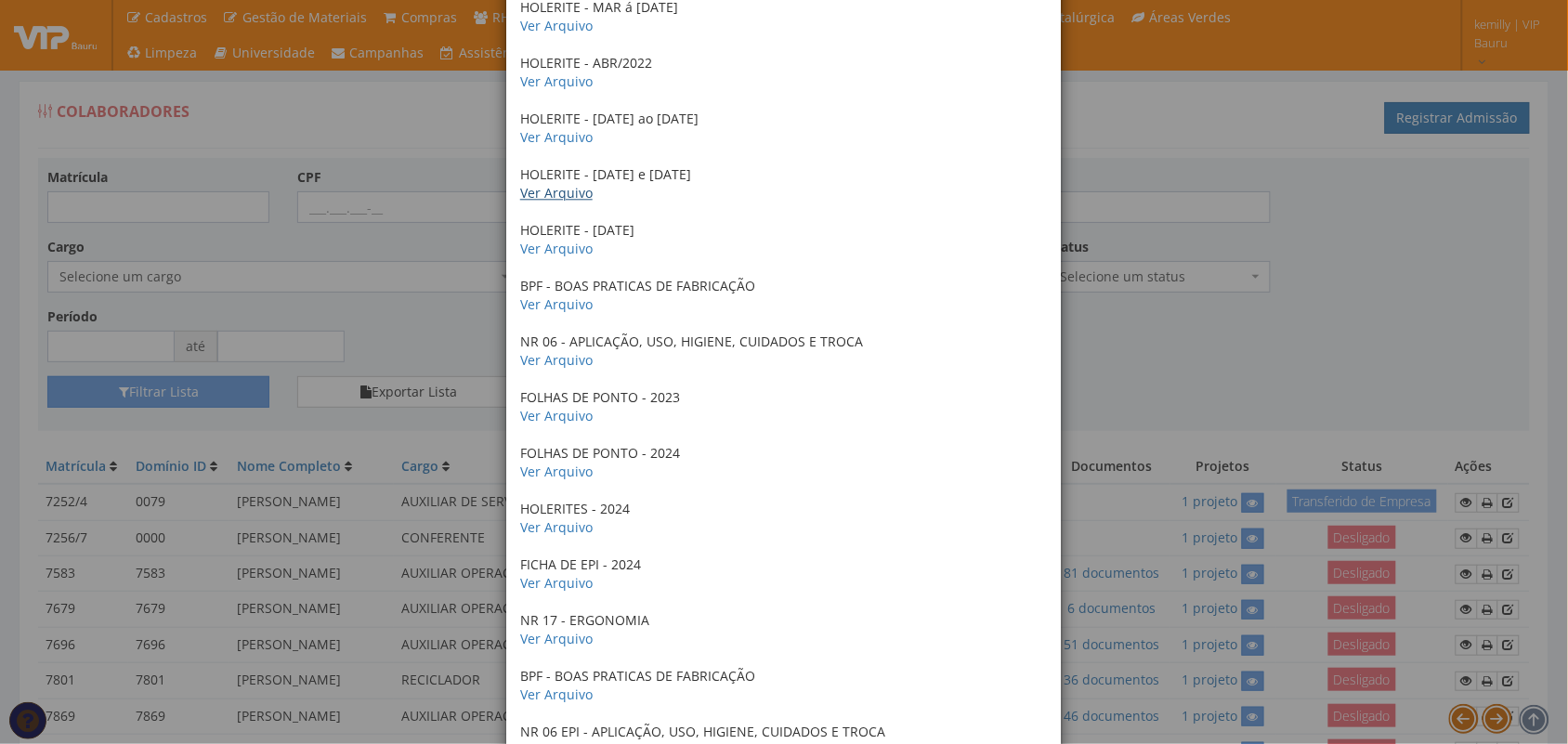
click at [536, 194] on link "Ver Arquivo" at bounding box center [556, 193] width 72 height 18
click at [571, 244] on link "Ver Arquivo" at bounding box center [556, 248] width 72 height 18
click at [548, 309] on link "Ver Arquivo" at bounding box center [556, 304] width 72 height 18
click at [561, 364] on link "Ver Arquivo" at bounding box center [556, 360] width 72 height 18
click at [566, 411] on link "Ver Arquivo" at bounding box center [556, 415] width 72 height 18
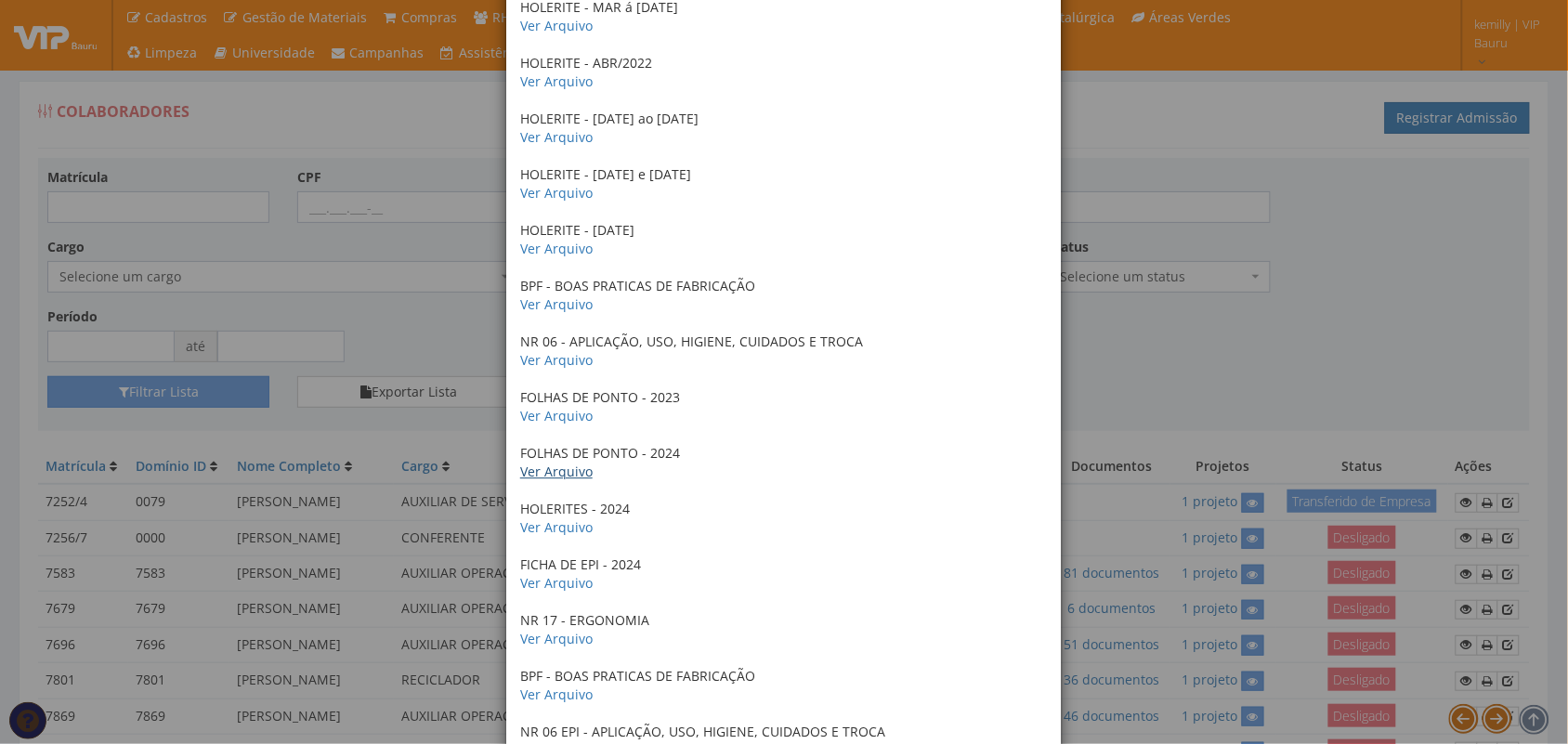
click at [562, 472] on link "Ver Arquivo" at bounding box center [556, 472] width 72 height 18
click at [539, 532] on link "Ver Arquivo" at bounding box center [556, 527] width 72 height 18
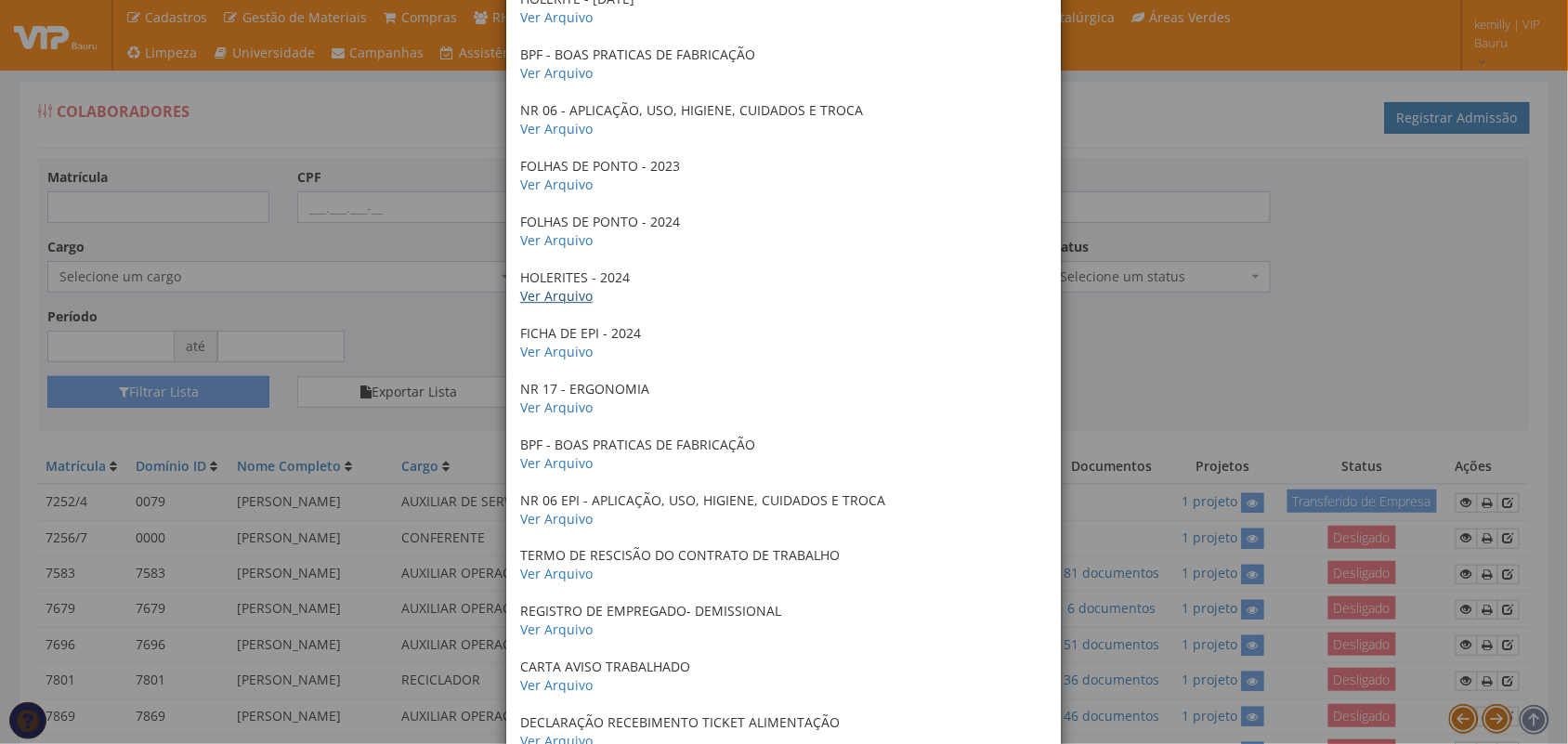
scroll to position [3553, 0]
click at [549, 349] on link "Ver Arquivo" at bounding box center [556, 350] width 72 height 18
click at [564, 405] on link "Ver Arquivo" at bounding box center [556, 406] width 72 height 18
click at [563, 463] on link "Ver Arquivo" at bounding box center [556, 462] width 72 height 18
click at [548, 511] on link "Ver Arquivo" at bounding box center [556, 518] width 72 height 18
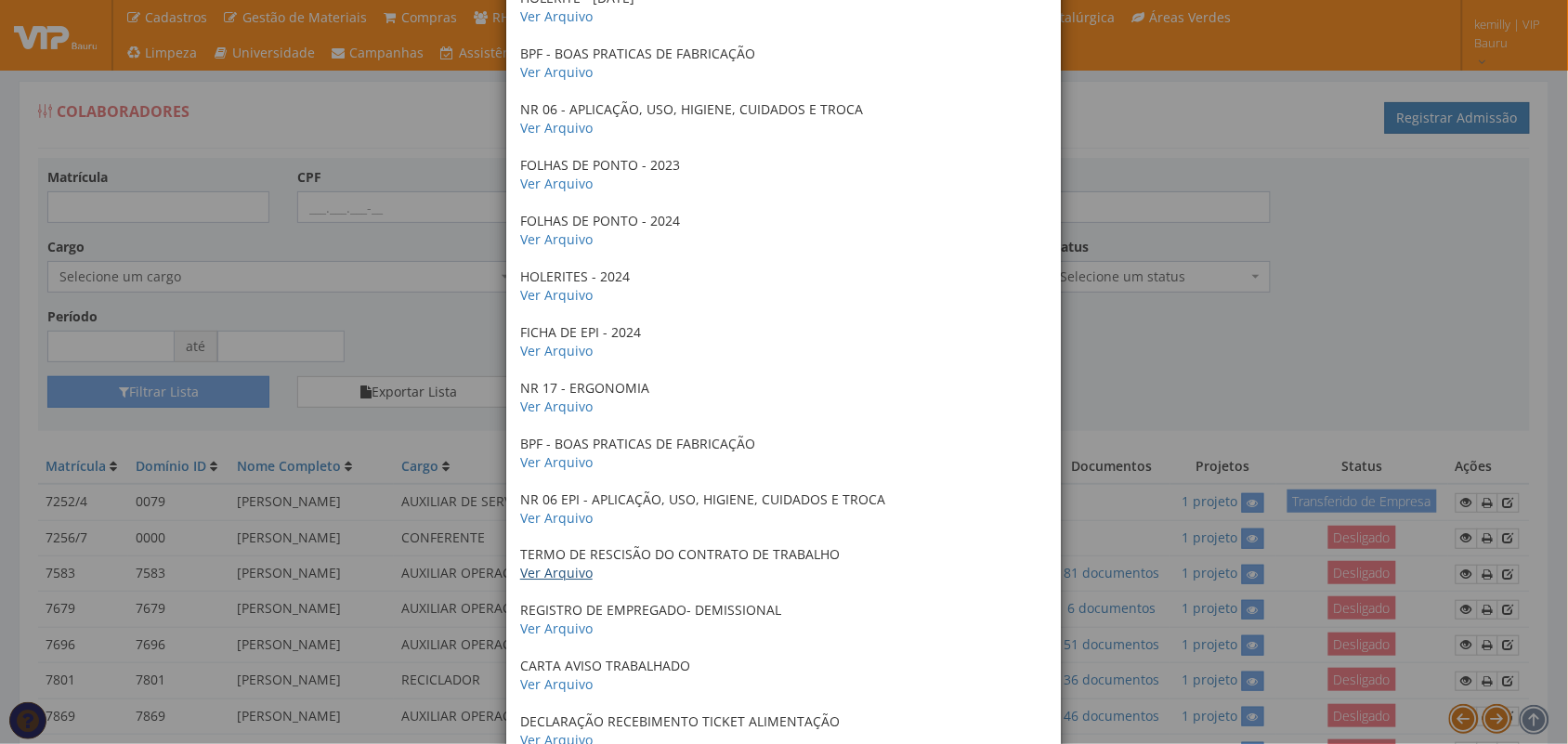
click at [558, 573] on link "Ver Arquivo" at bounding box center [556, 573] width 72 height 18
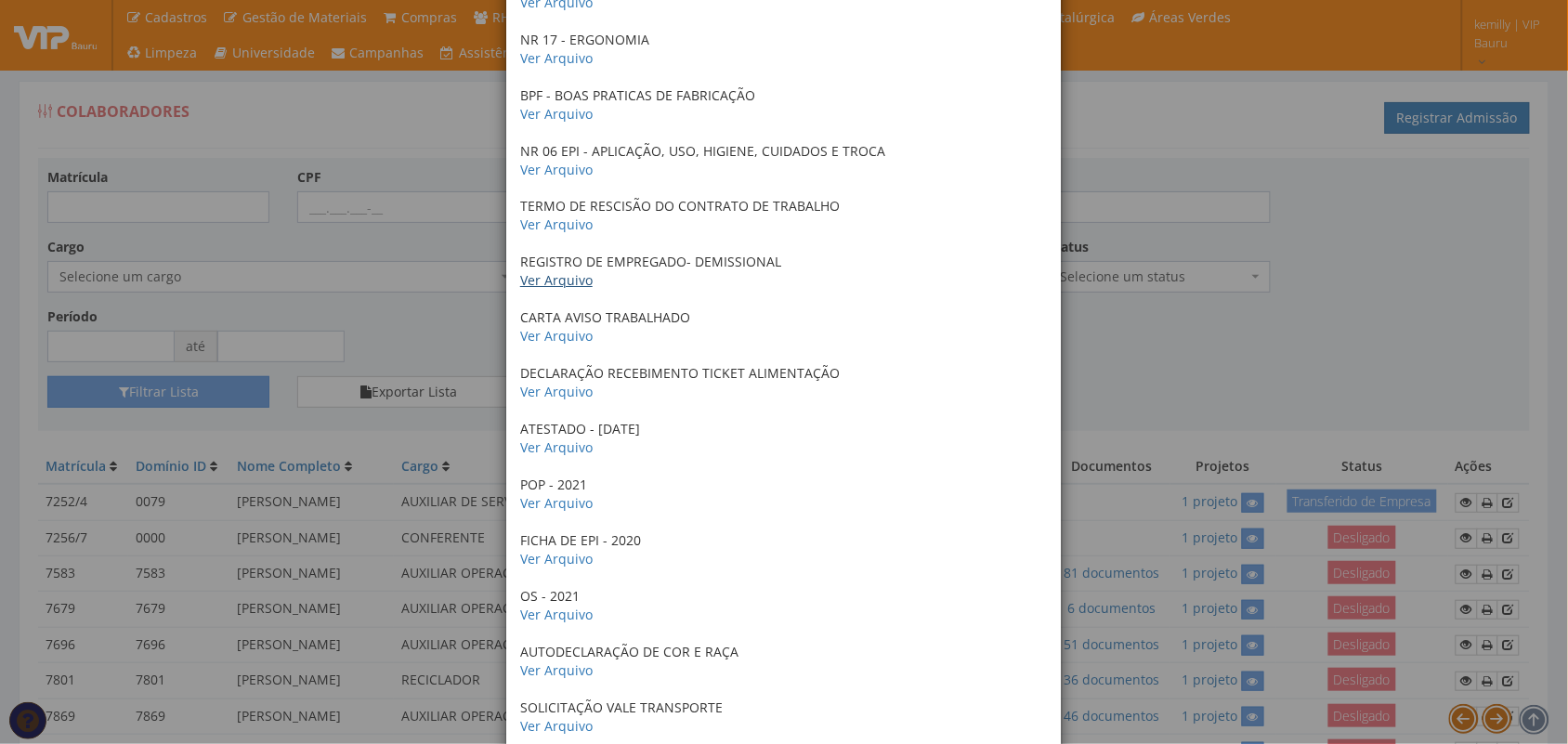
click at [559, 279] on link "Ver Arquivo" at bounding box center [556, 280] width 72 height 18
click at [528, 336] on link "Ver Arquivo" at bounding box center [556, 335] width 72 height 18
click at [549, 449] on link "Ver Arquivo" at bounding box center [556, 447] width 72 height 18
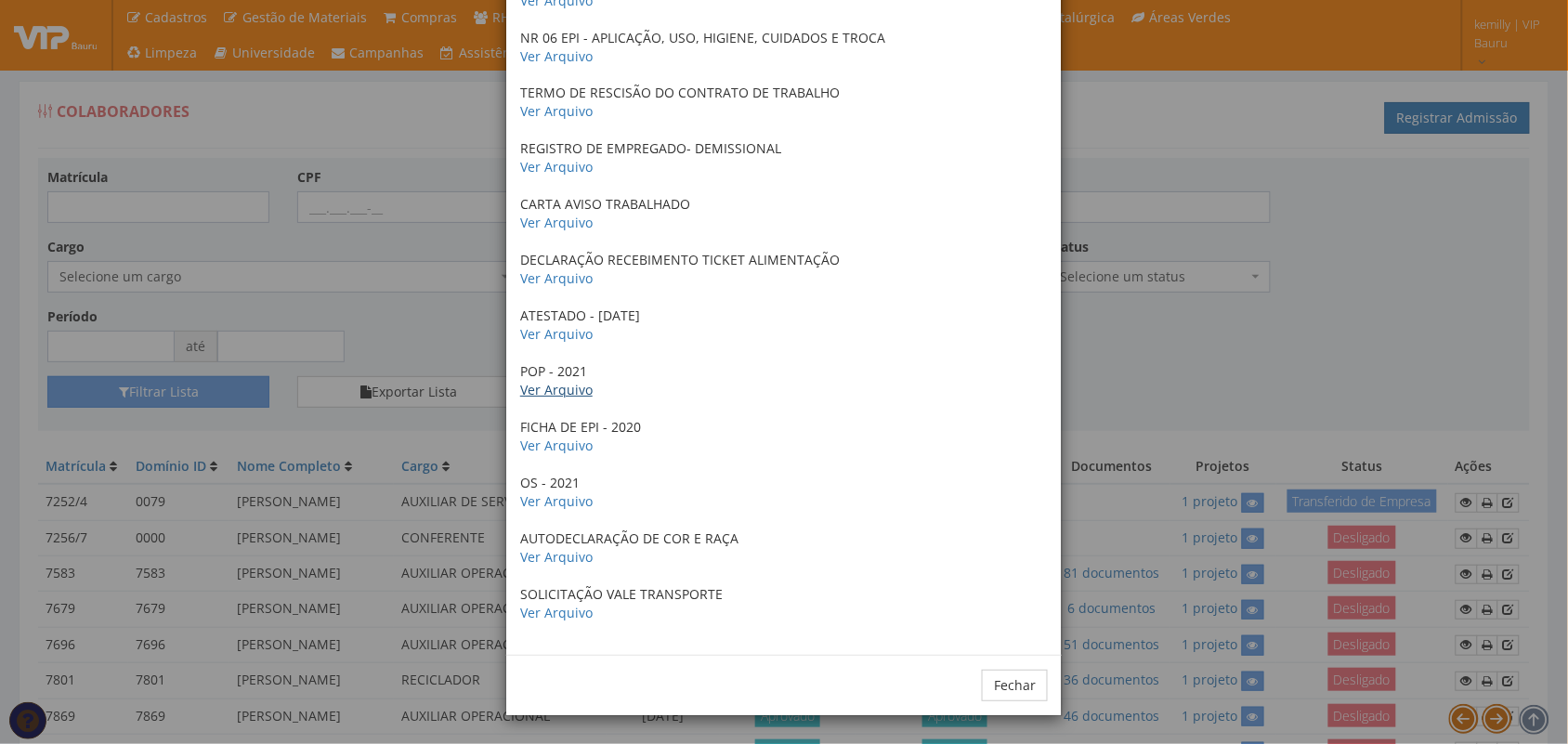
click at [551, 395] on link "Ver Arquivo" at bounding box center [556, 390] width 72 height 18
click at [556, 448] on link "Ver Arquivo" at bounding box center [556, 445] width 72 height 18
click at [561, 503] on link "Ver Arquivo" at bounding box center [556, 501] width 72 height 18
click at [549, 561] on link "Ver Arquivo" at bounding box center [556, 557] width 72 height 18
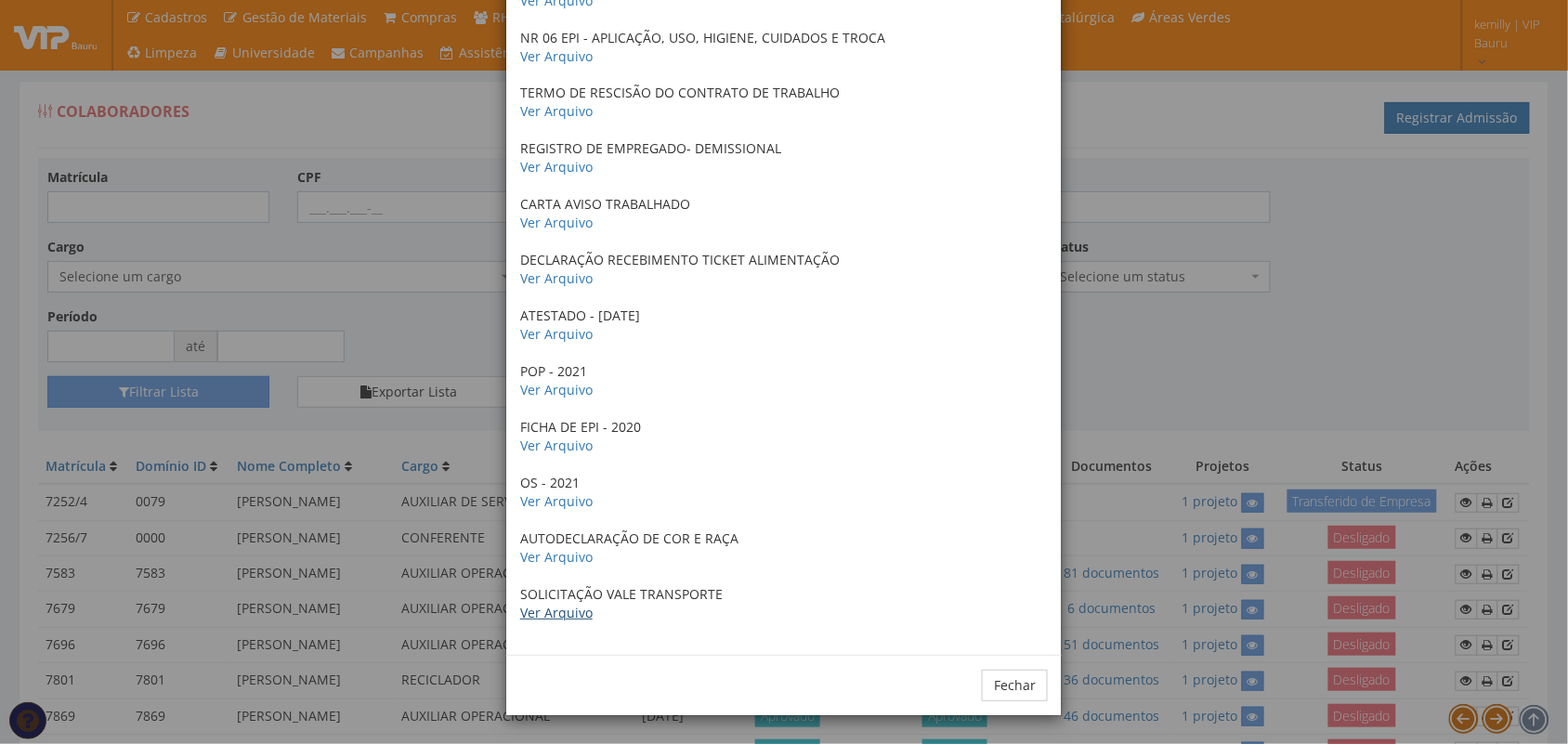
click at [563, 605] on link "Ver Arquivo" at bounding box center [556, 612] width 72 height 18
drag, startPoint x: 1172, startPoint y: 346, endPoint x: 773, endPoint y: 275, distance: 405.3
click at [1143, 333] on div "× Documentos / Colaborador: 7583 - WESLEY LUIZ MARTINS RG Ver Arquivo CIIAT Inv…" at bounding box center [784, 372] width 1568 height 744
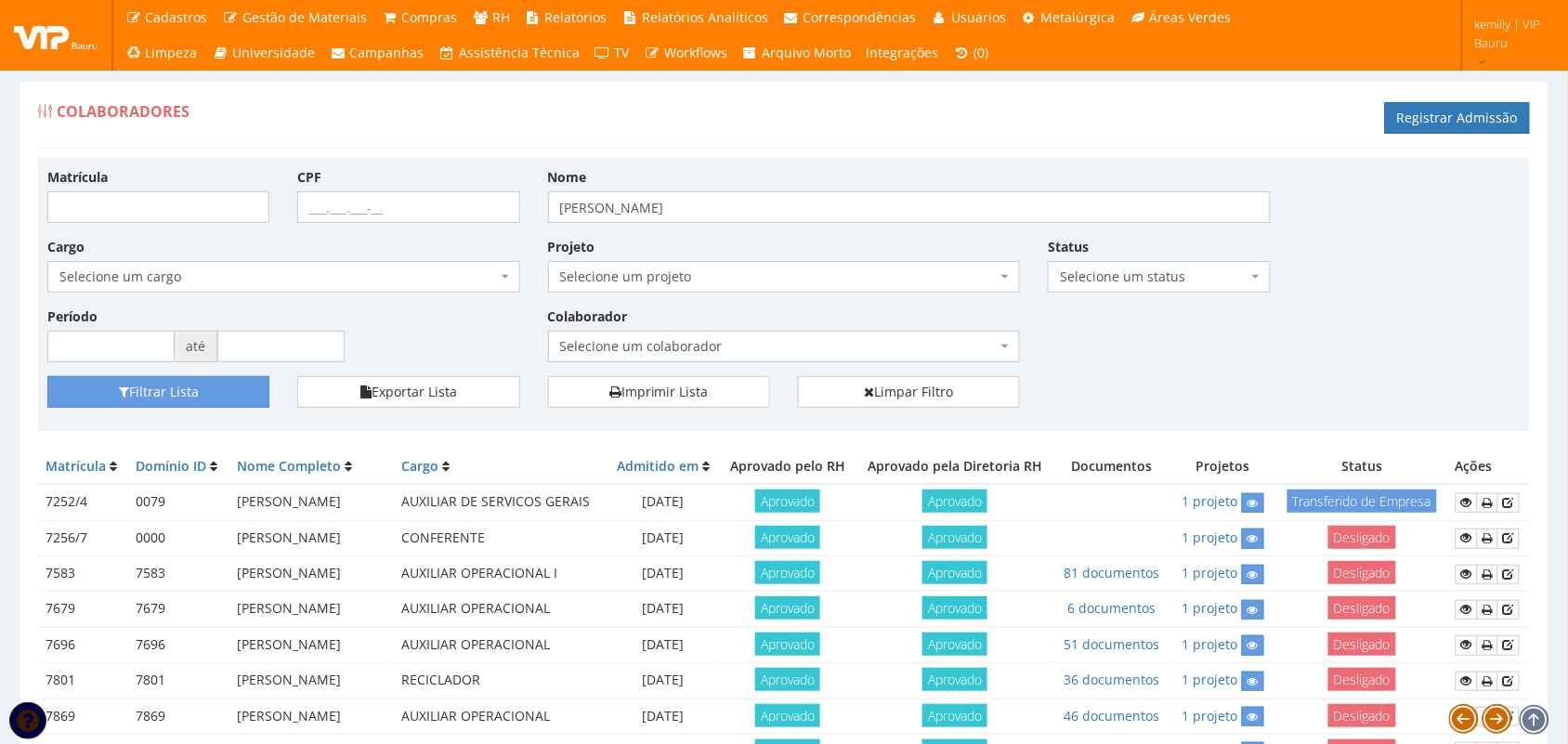
click at [1191, 340] on div "Matrícula CPF Nome WESLEY Cargo Selecione um cargo G1225 D0029 - 4110-05 - AGEN…" at bounding box center [784, 271] width 1501 height 209
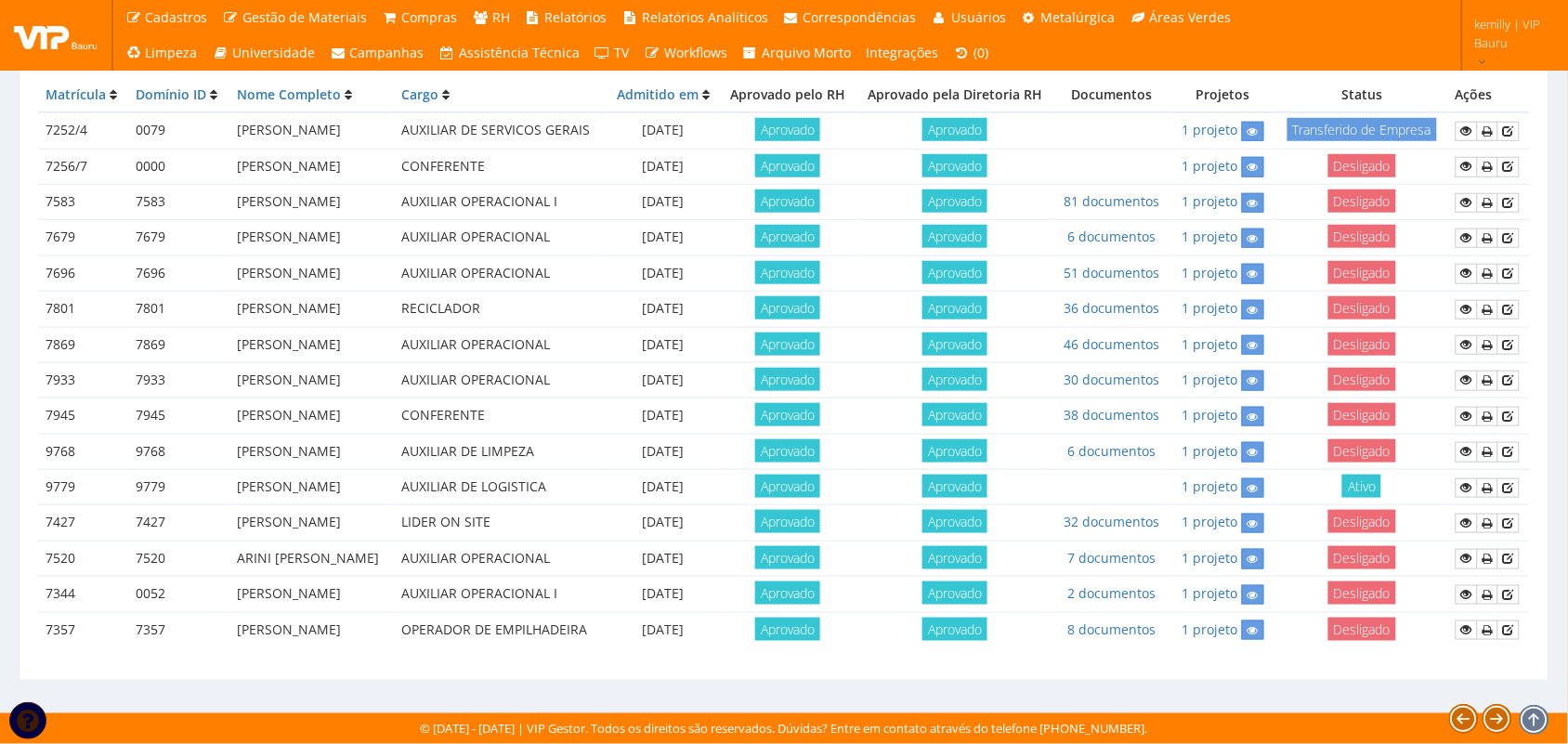
scroll to position [0, 0]
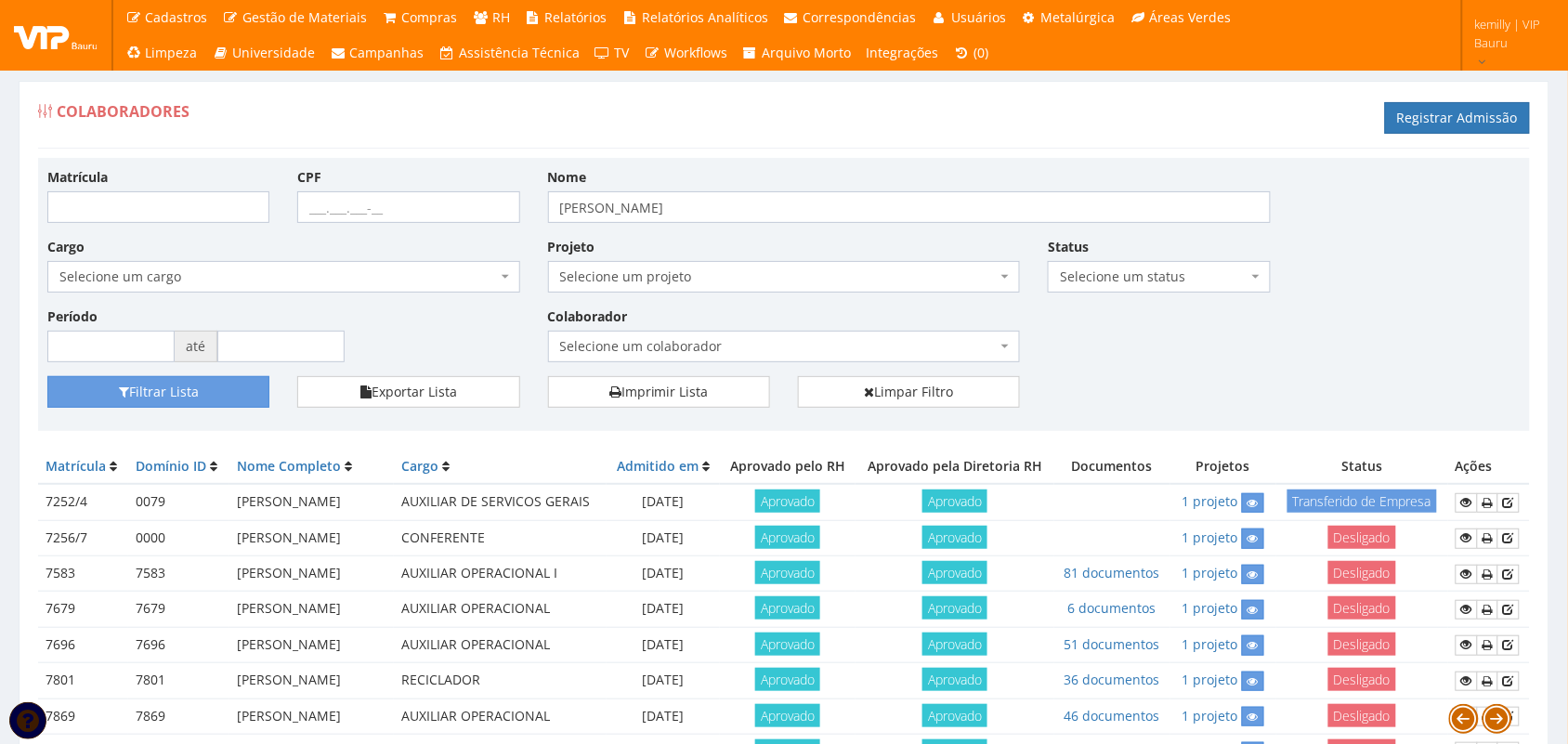
drag, startPoint x: 1356, startPoint y: 272, endPoint x: 1345, endPoint y: 281, distance: 14.2
click at [256, 307] on div "Período até" at bounding box center [284, 333] width 500 height 55
drag, startPoint x: 256, startPoint y: 307, endPoint x: 737, endPoint y: 344, distance: 482.4
click at [737, 344] on div "Matrícula CPF Nome WESLEY Cargo Selecione um cargo G1225 D0029 - 4110-05 - AGEN…" at bounding box center [784, 271] width 1501 height 209
click at [684, 312] on div "Colaborador Selecione um colaborador 9761 - ADRIANA SILVA DO NASCIMENTO PIRES 9…" at bounding box center [784, 333] width 500 height 55
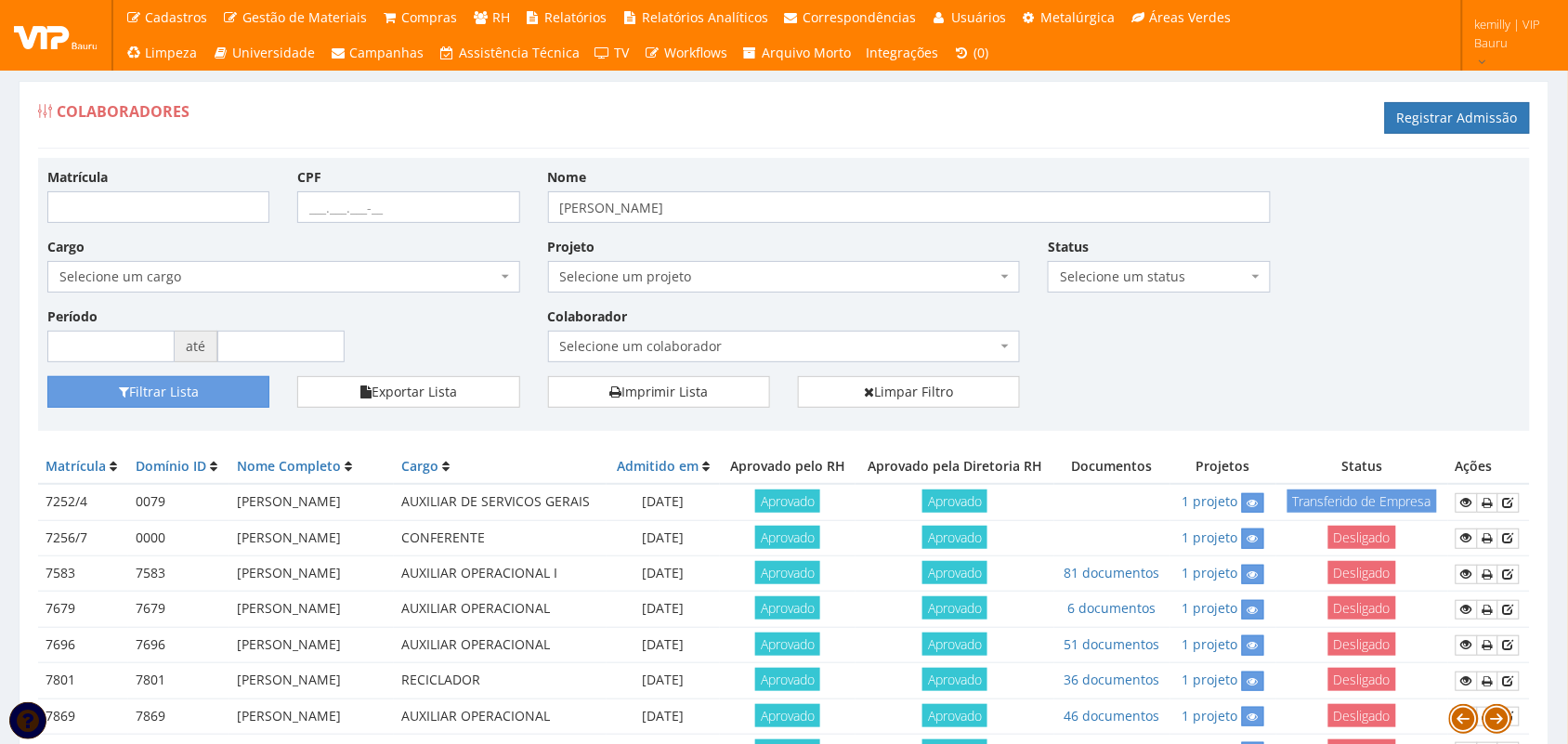
click at [621, 235] on div "Matrícula CPF Nome WESLEY Cargo Selecione um cargo G1225 D0029 - 4110-05 - AGEN…" at bounding box center [784, 271] width 1501 height 209
drag, startPoint x: 33, startPoint y: 107, endPoint x: 135, endPoint y: 113, distance: 102.2
click at [135, 113] on div "Colaboradores Registrar Admissão Matrícula CPF Nome WESLEY Cargo Selecione um c…" at bounding box center [784, 566] width 1530 height 972
click at [282, 131] on div "Colaboradores Registrar Admissão" at bounding box center [784, 120] width 1492 height 55
drag, startPoint x: 616, startPoint y: 207, endPoint x: 639, endPoint y: 178, distance: 37.0
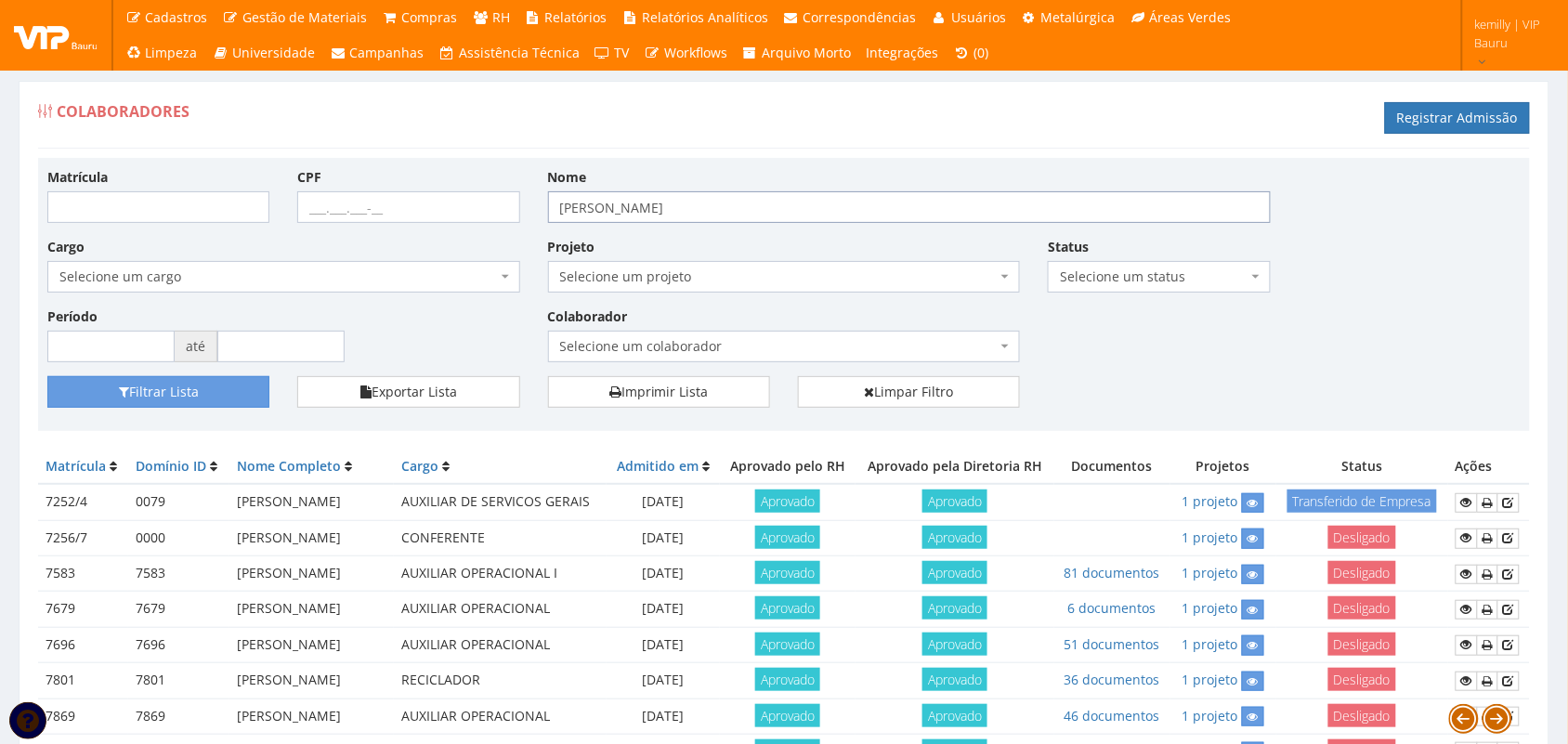
click at [616, 207] on input "WESLEY" at bounding box center [910, 208] width 723 height 32
click at [656, 142] on div "Colaboradores Registrar Admissão" at bounding box center [784, 120] width 1492 height 55
drag, startPoint x: 131, startPoint y: 640, endPoint x: 161, endPoint y: 633, distance: 30.8
click at [161, 592] on td "7583" at bounding box center [179, 575] width 101 height 36
copy td "7583"
